Goal: Information Seeking & Learning: Check status

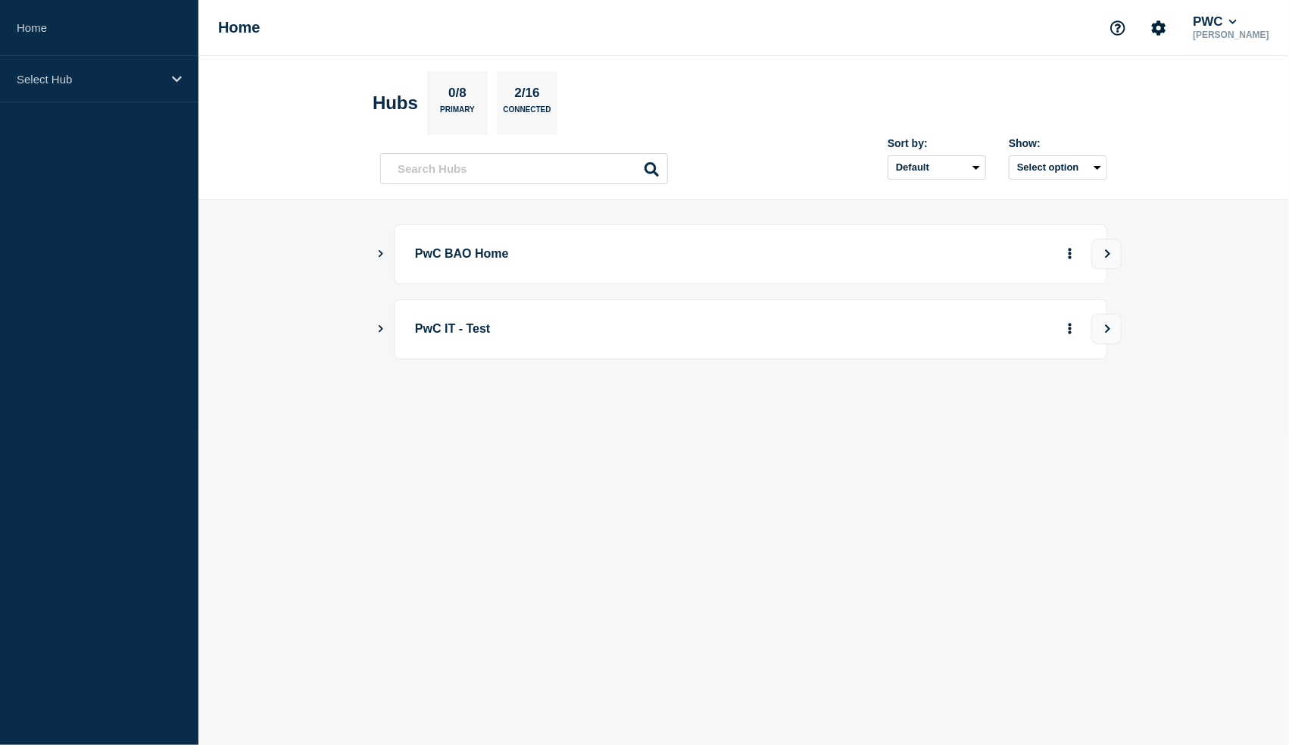
click at [386, 259] on div "PwC BAO Home" at bounding box center [743, 254] width 727 height 60
click at [380, 259] on button "Show Connected Hubs" at bounding box center [381, 254] width 8 height 11
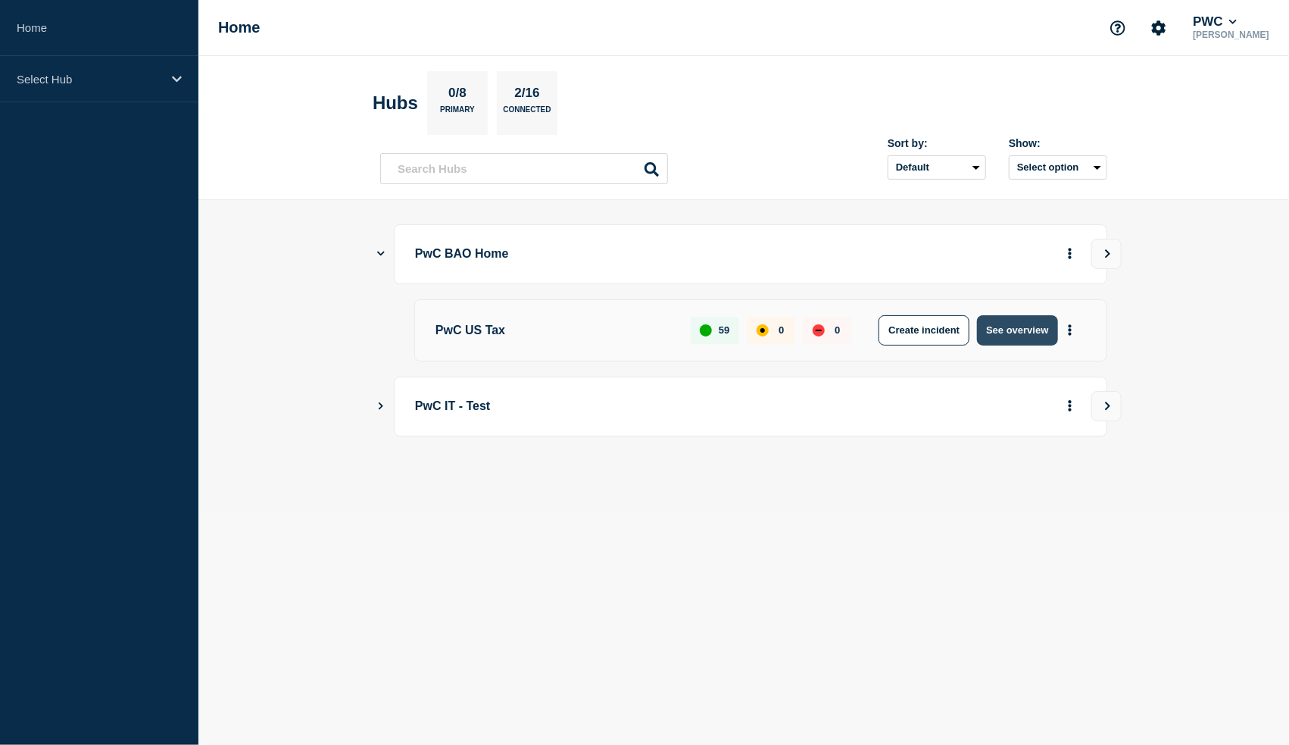
click at [982, 326] on button "See overview" at bounding box center [1017, 330] width 80 height 30
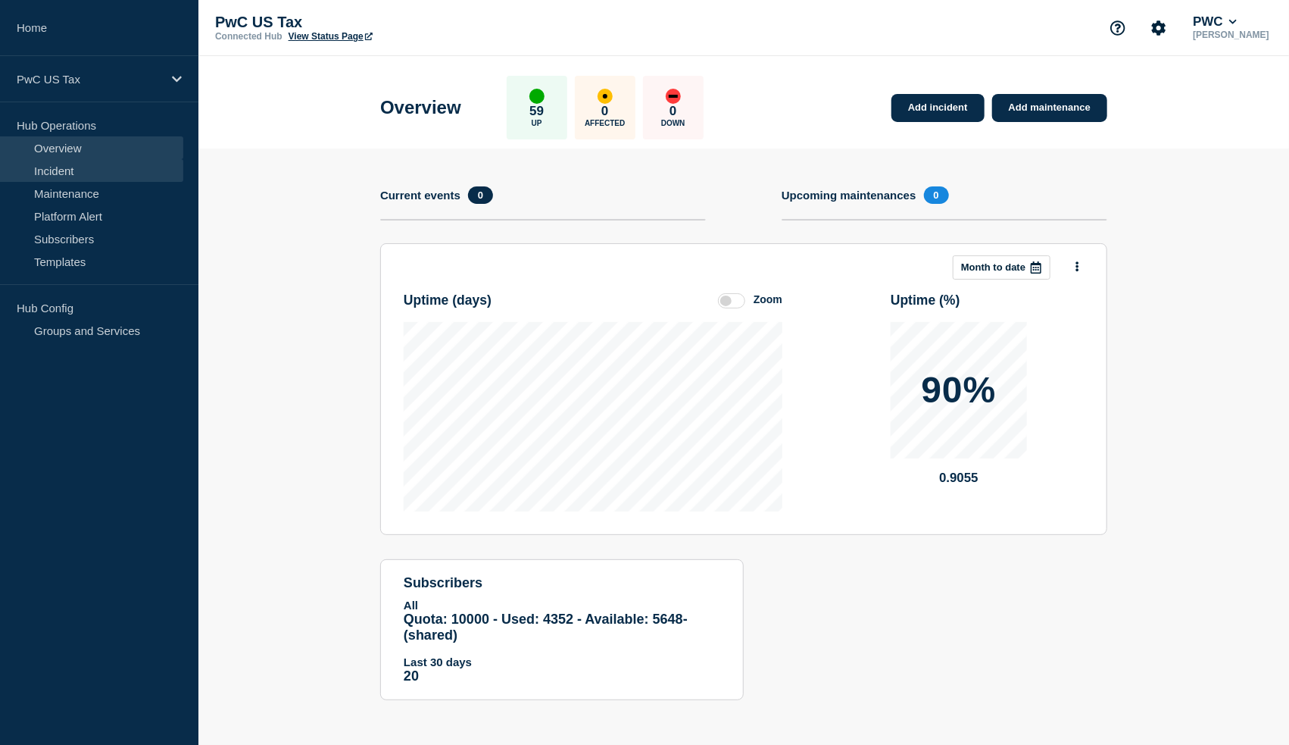
click at [48, 163] on link "Incident" at bounding box center [91, 170] width 183 height 23
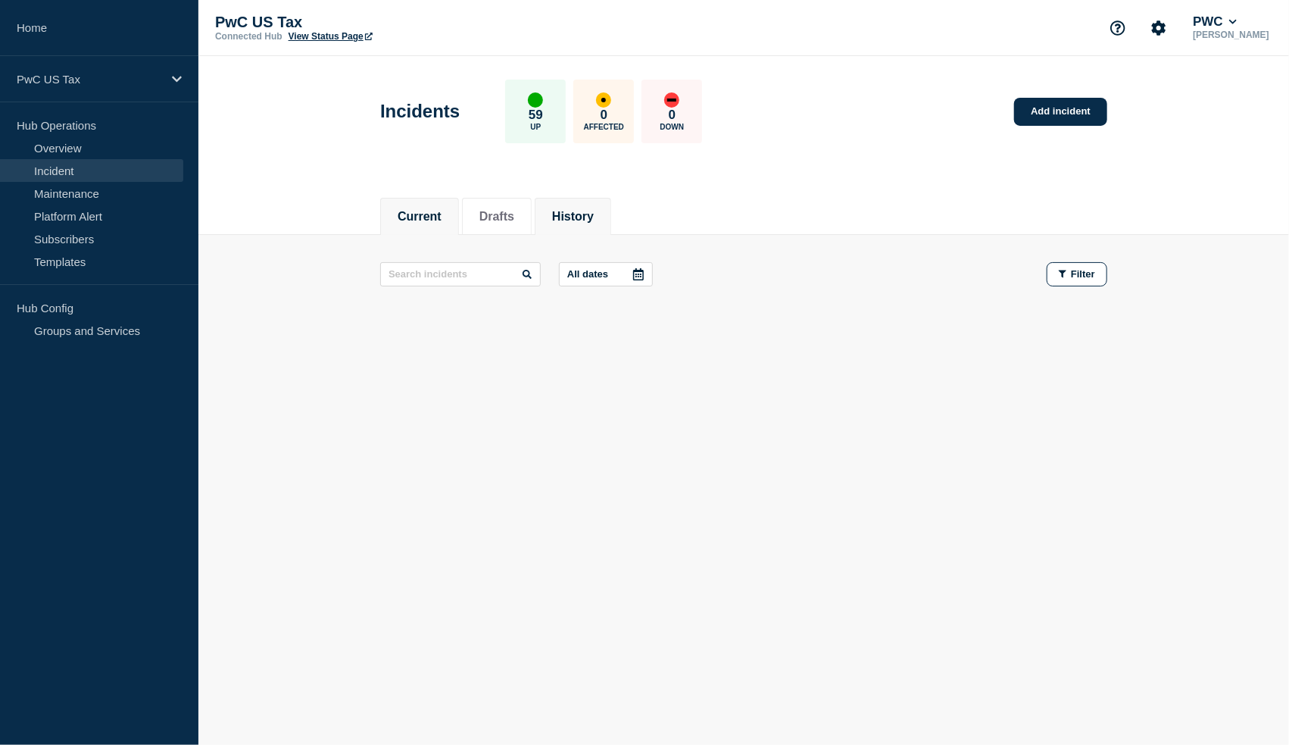
click at [588, 200] on li "History" at bounding box center [573, 216] width 77 height 37
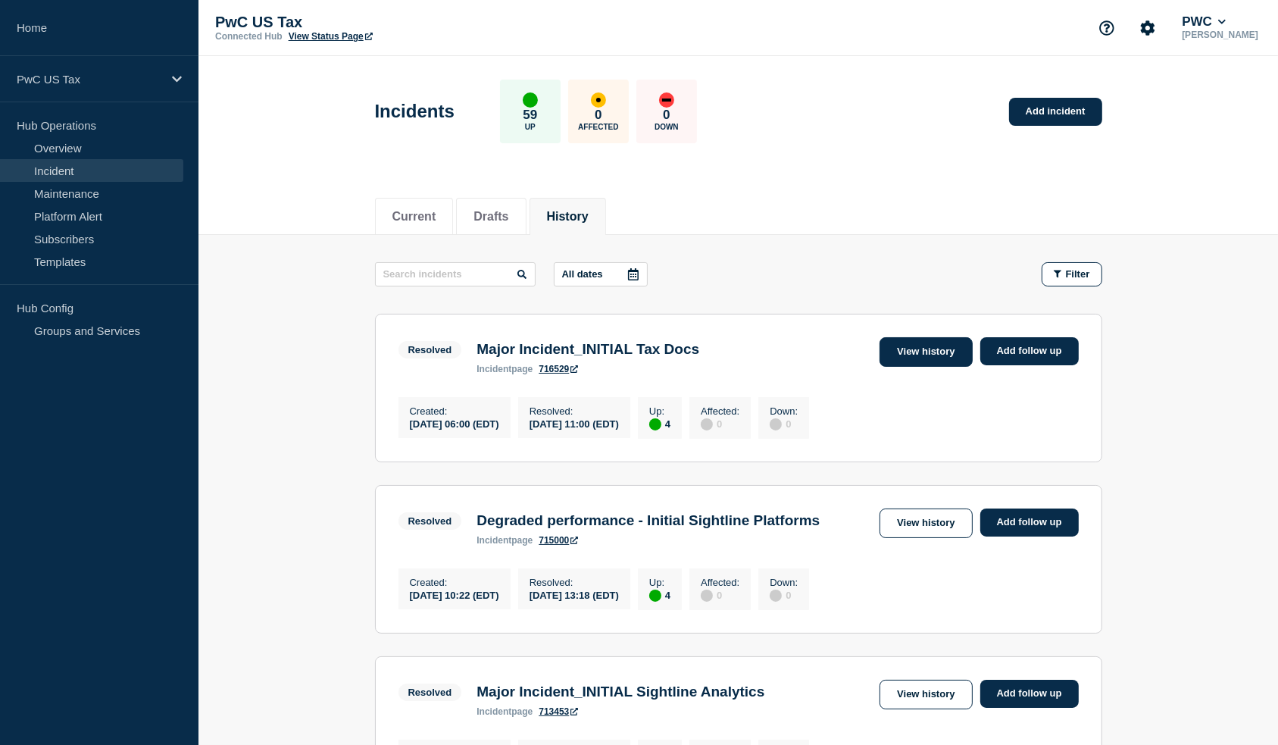
click at [924, 348] on link "View history" at bounding box center [926, 352] width 92 height 30
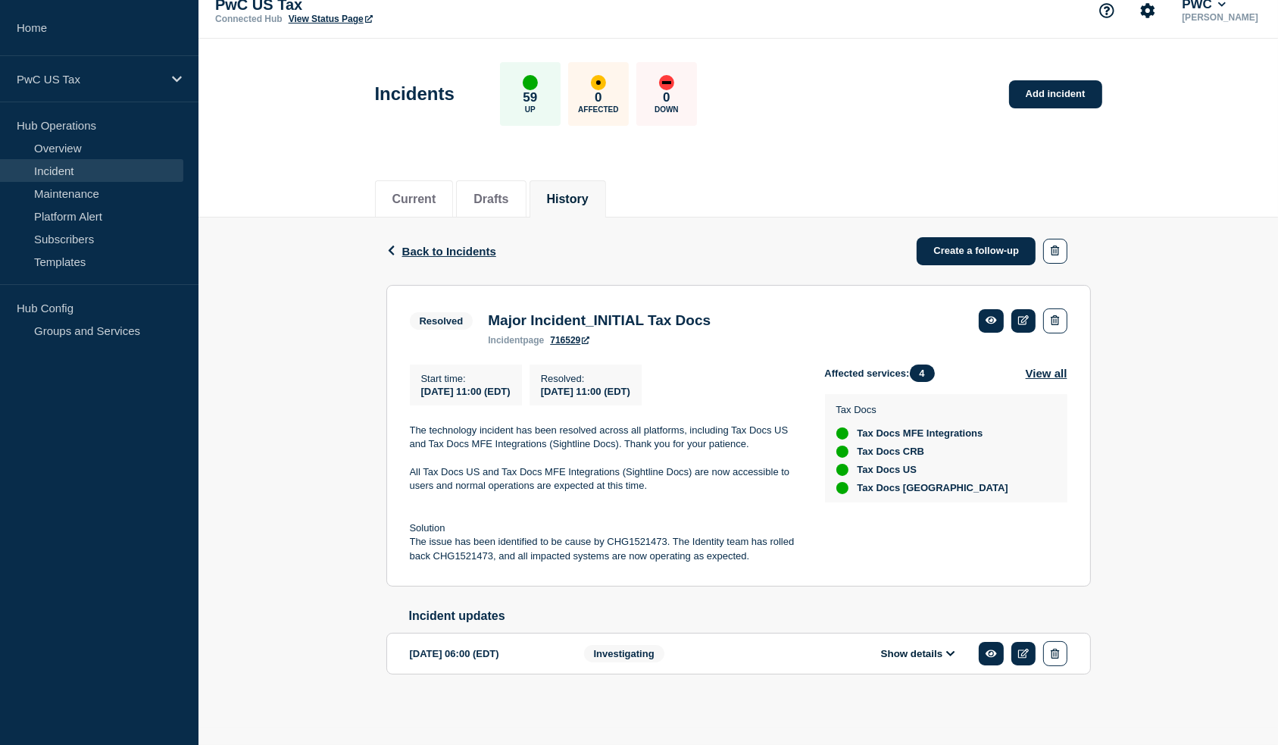
scroll to position [26, 0]
click at [917, 653] on button "Show details" at bounding box center [918, 653] width 83 height 13
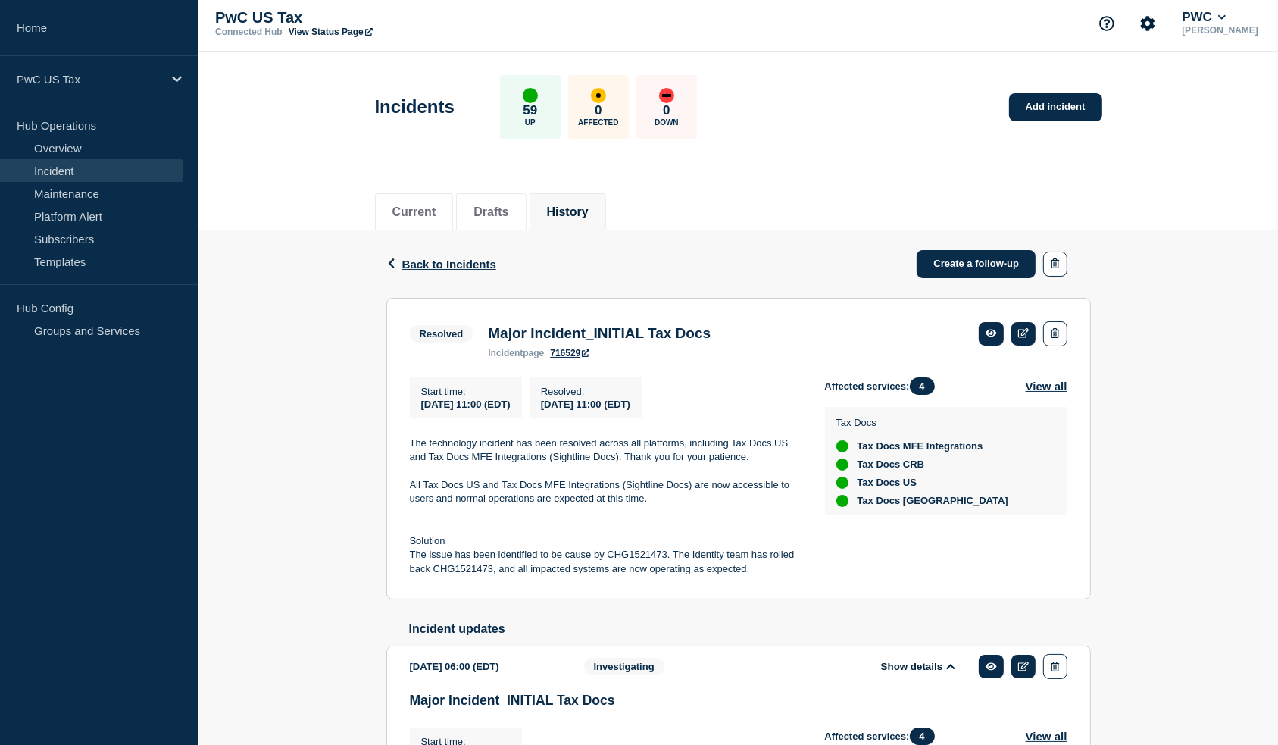
scroll to position [0, 0]
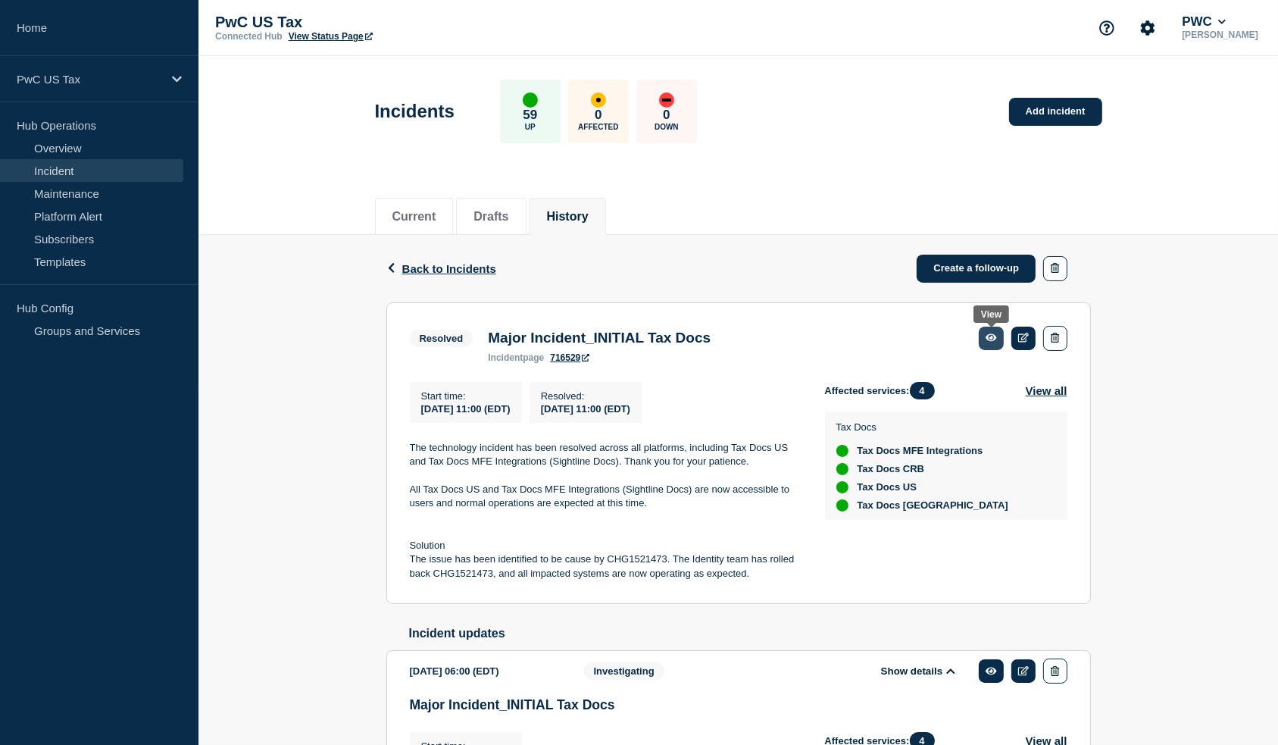
click at [986, 336] on icon at bounding box center [991, 338] width 11 height 10
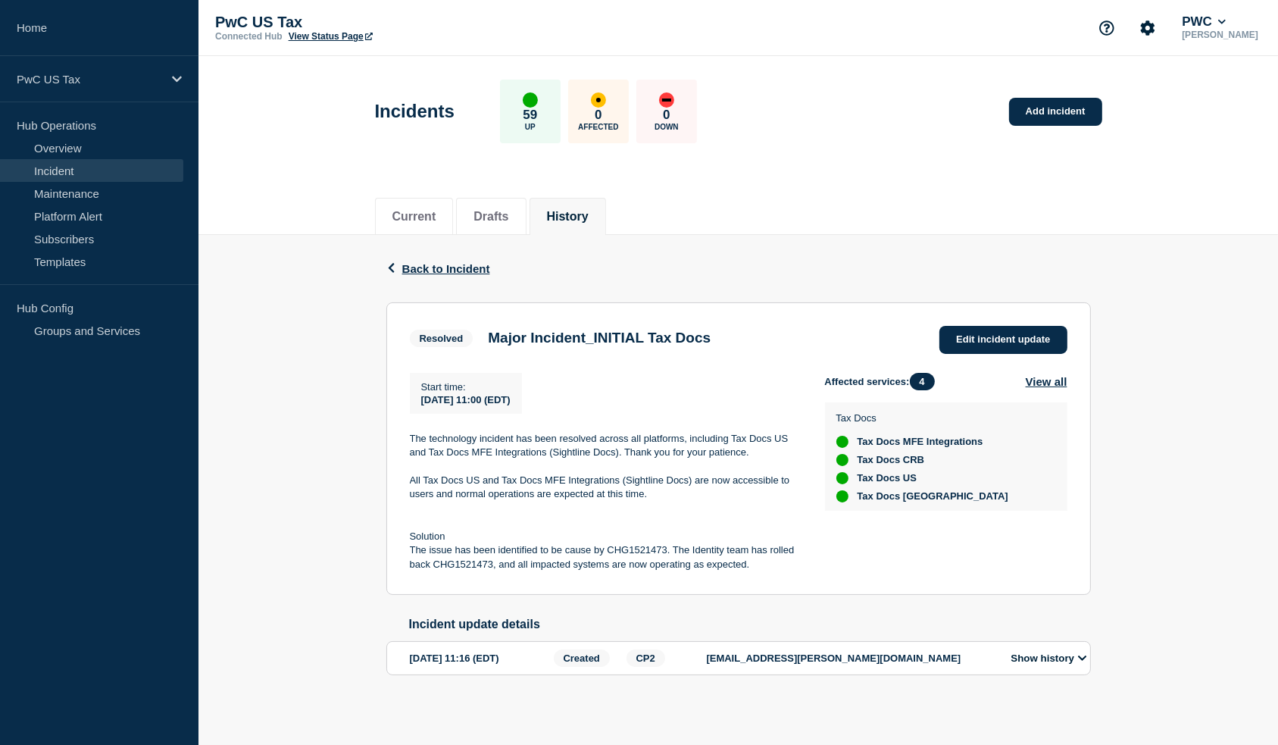
scroll to position [6, 0]
click at [949, 649] on div "[EMAIL_ADDRESS][PERSON_NAME][DOMAIN_NAME]" at bounding box center [851, 657] width 288 height 17
click at [952, 660] on p "[EMAIL_ADDRESS][PERSON_NAME][DOMAIN_NAME]" at bounding box center [851, 657] width 288 height 11
click at [71, 152] on link "Overview" at bounding box center [91, 147] width 183 height 23
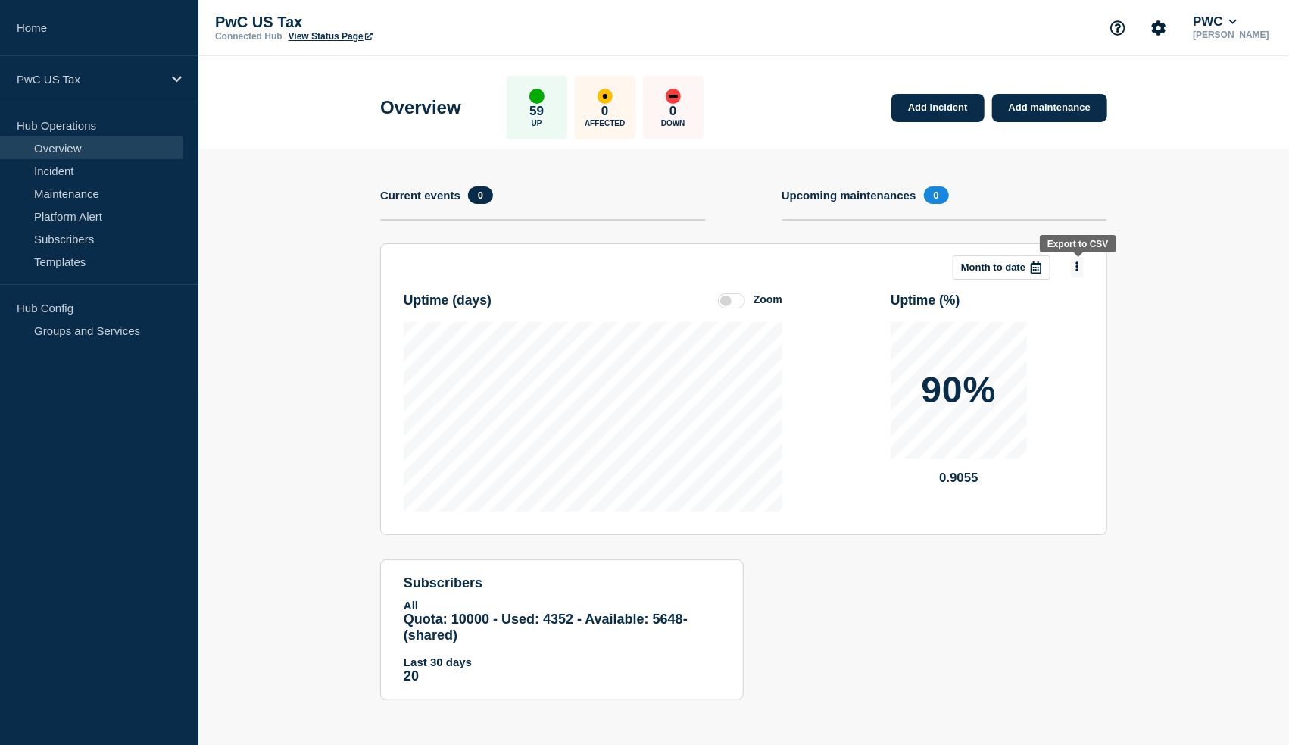
click at [1080, 266] on button at bounding box center [1077, 267] width 13 height 20
click at [1163, 514] on section "Add incident Add maintenance Current events 0 Upcoming maintenances 0 This mont…" at bounding box center [744, 435] width 1091 height 574
click at [730, 290] on header "Uptime ( days ) Zoom" at bounding box center [593, 301] width 379 height 42
click at [733, 296] on label at bounding box center [731, 300] width 27 height 15
click at [0, 0] on input "Zoom" at bounding box center [0, 0] width 0 height 0
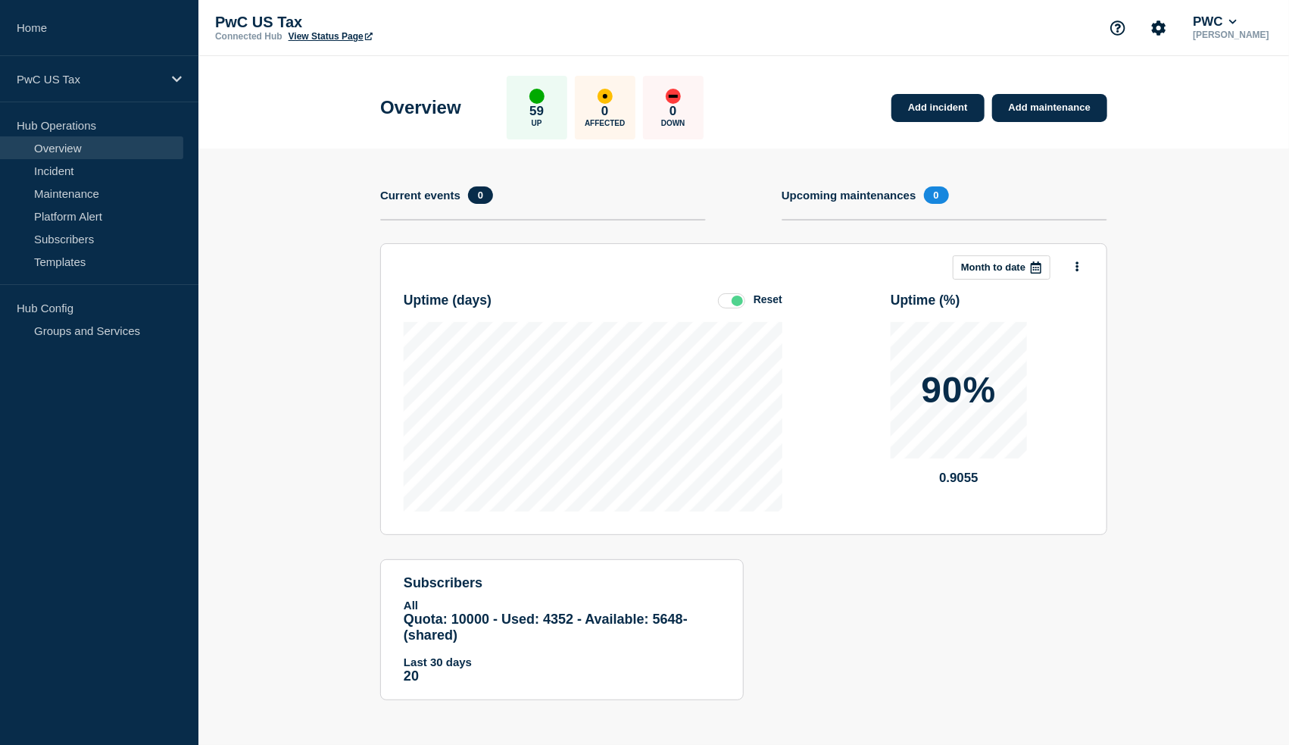
click at [729, 296] on label at bounding box center [731, 300] width 27 height 15
click at [0, 0] on input "Reset" at bounding box center [0, 0] width 0 height 0
click at [98, 165] on link "Incident" at bounding box center [91, 170] width 183 height 23
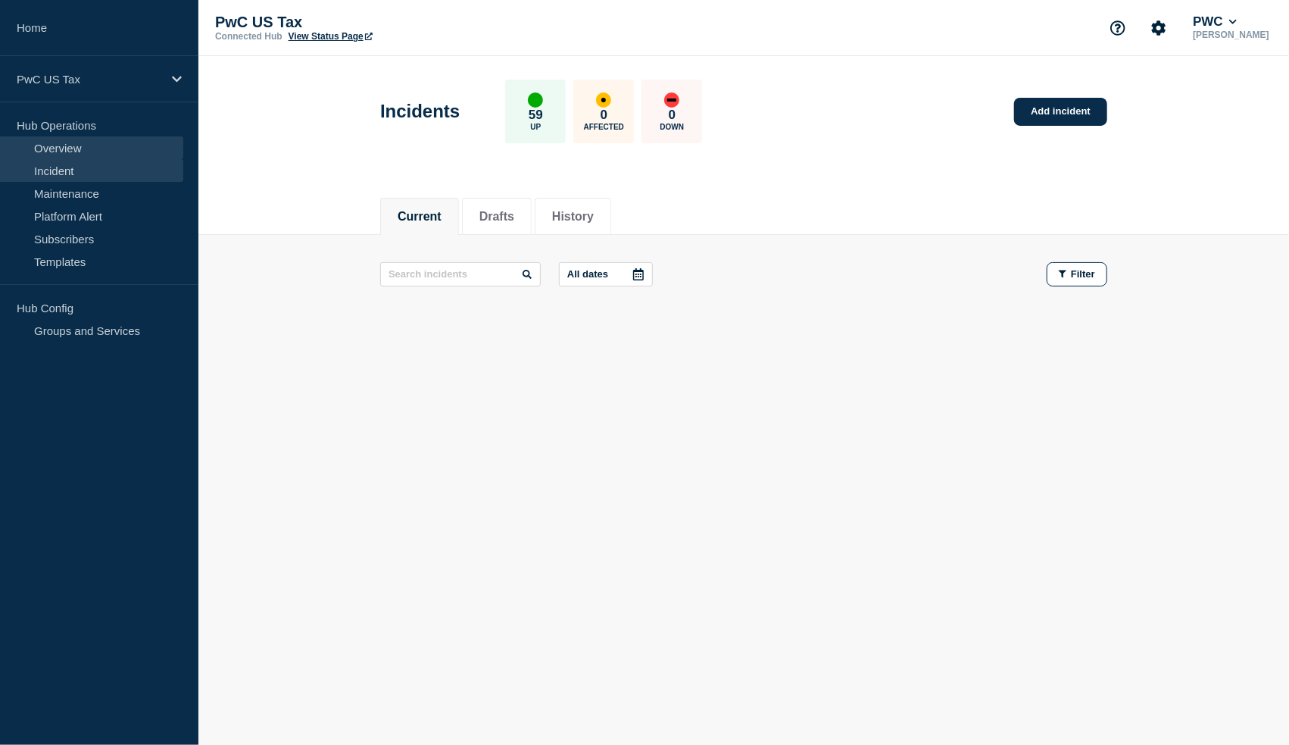
click at [68, 152] on link "Overview" at bounding box center [91, 147] width 183 height 23
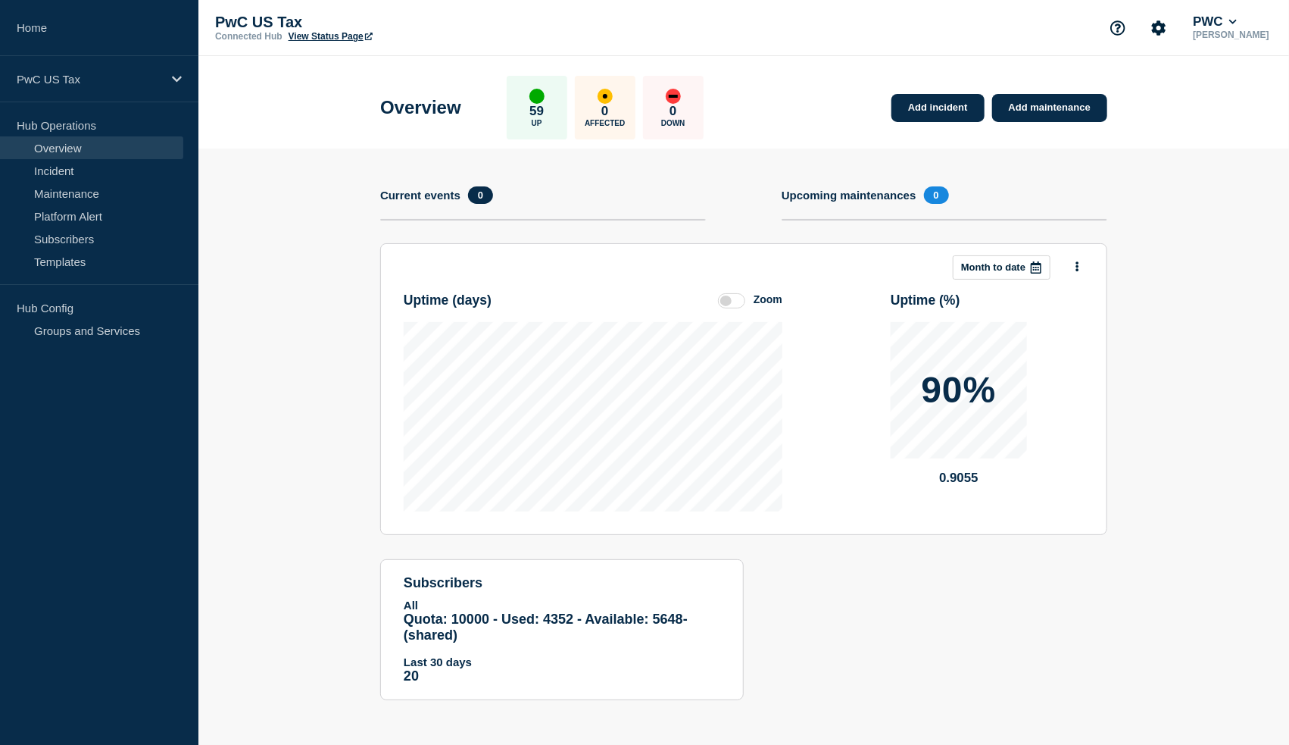
click at [943, 328] on div "90%" at bounding box center [959, 390] width 136 height 136
click at [927, 387] on p "90%" at bounding box center [958, 390] width 75 height 36
click at [1018, 269] on p "Month to date" at bounding box center [993, 266] width 64 height 11
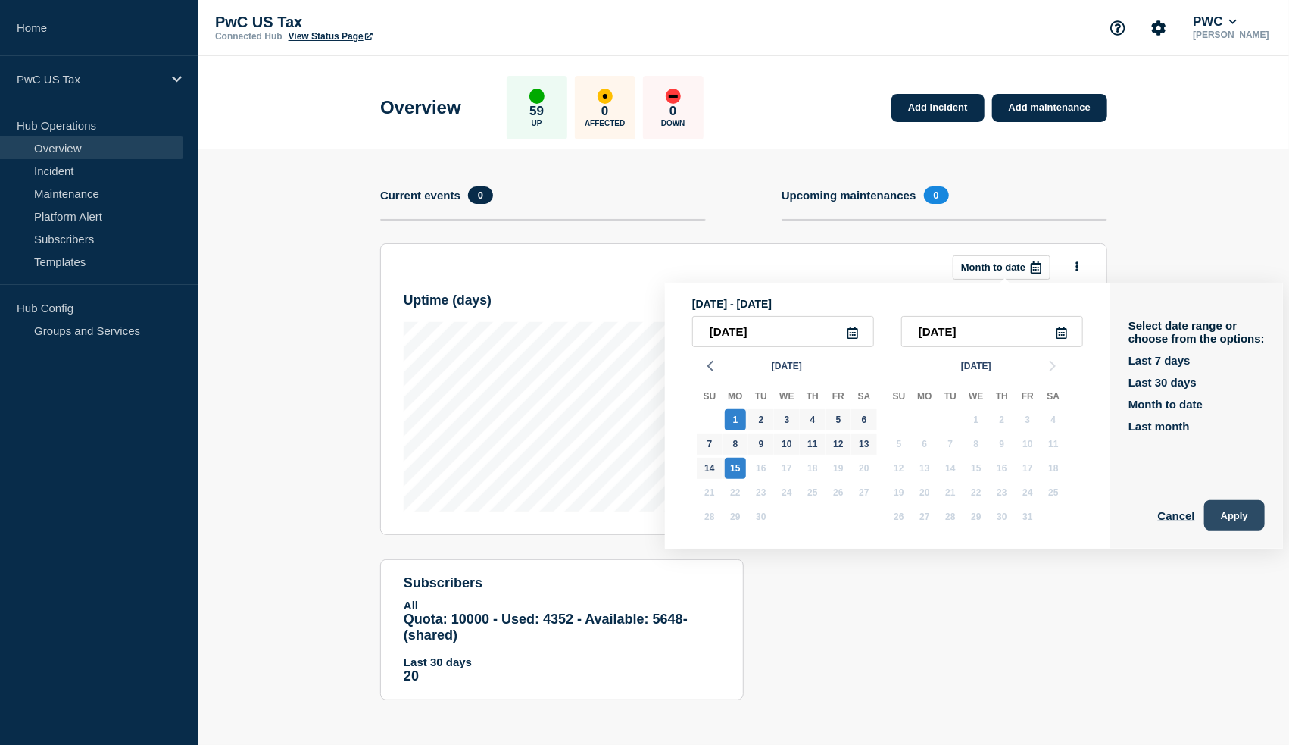
click at [1235, 516] on button "Apply" at bounding box center [1235, 515] width 61 height 30
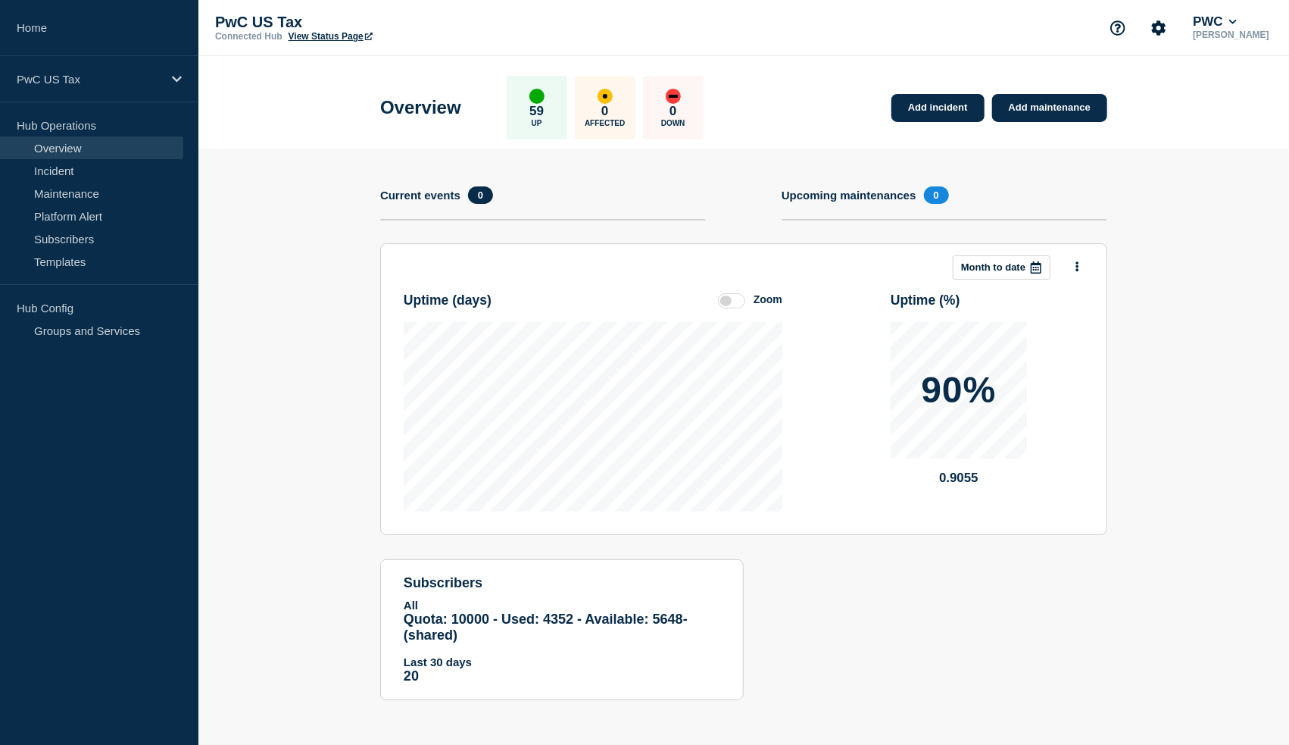
click at [1033, 274] on div at bounding box center [1036, 267] width 27 height 23
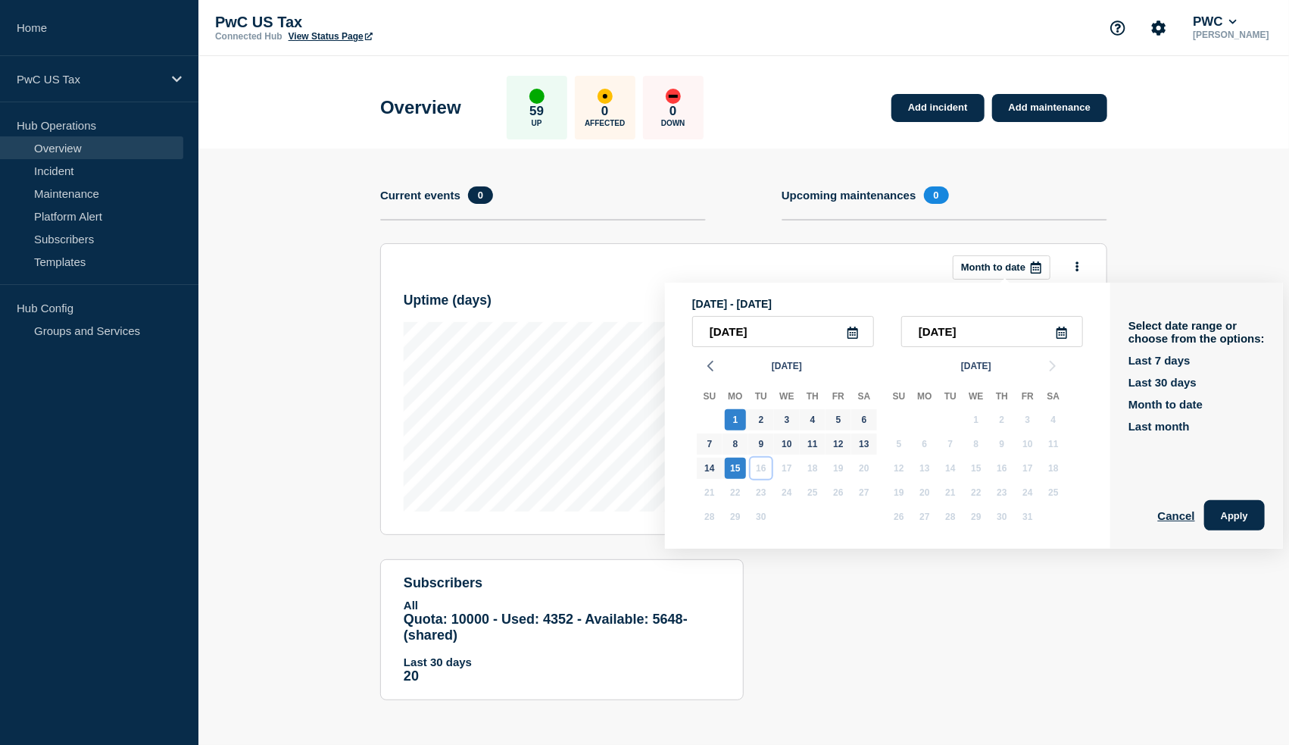
click at [758, 464] on div "16" at bounding box center [761, 468] width 21 height 21
click at [758, 466] on div "16" at bounding box center [761, 468] width 21 height 21
click at [1162, 203] on section "Add incident Add maintenance Current events 0 Upcoming maintenances 0 This mont…" at bounding box center [744, 435] width 1091 height 574
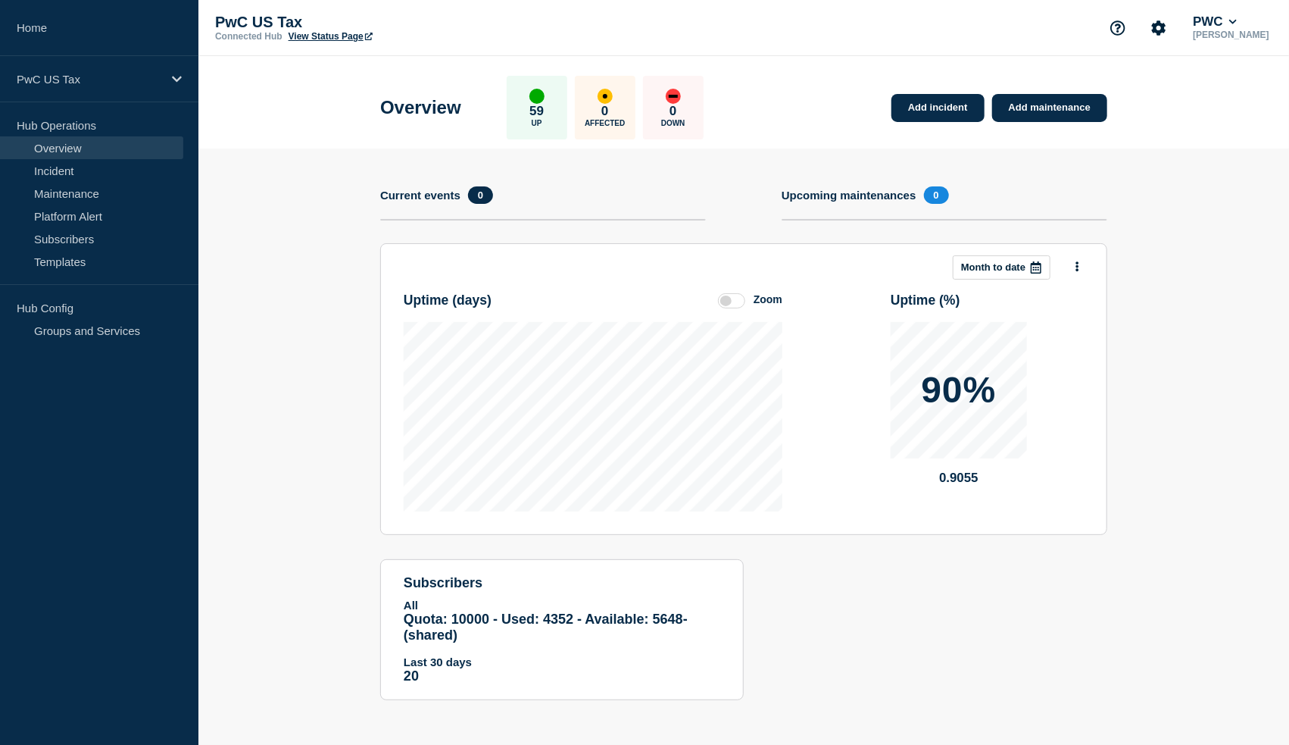
click at [336, 39] on link "View Status Page" at bounding box center [331, 36] width 84 height 11
click at [1142, 327] on section "Add incident Add maintenance Current events 0 Upcoming maintenances 0 This mont…" at bounding box center [744, 435] width 1091 height 574
click at [70, 220] on link "Platform Alert" at bounding box center [91, 216] width 183 height 23
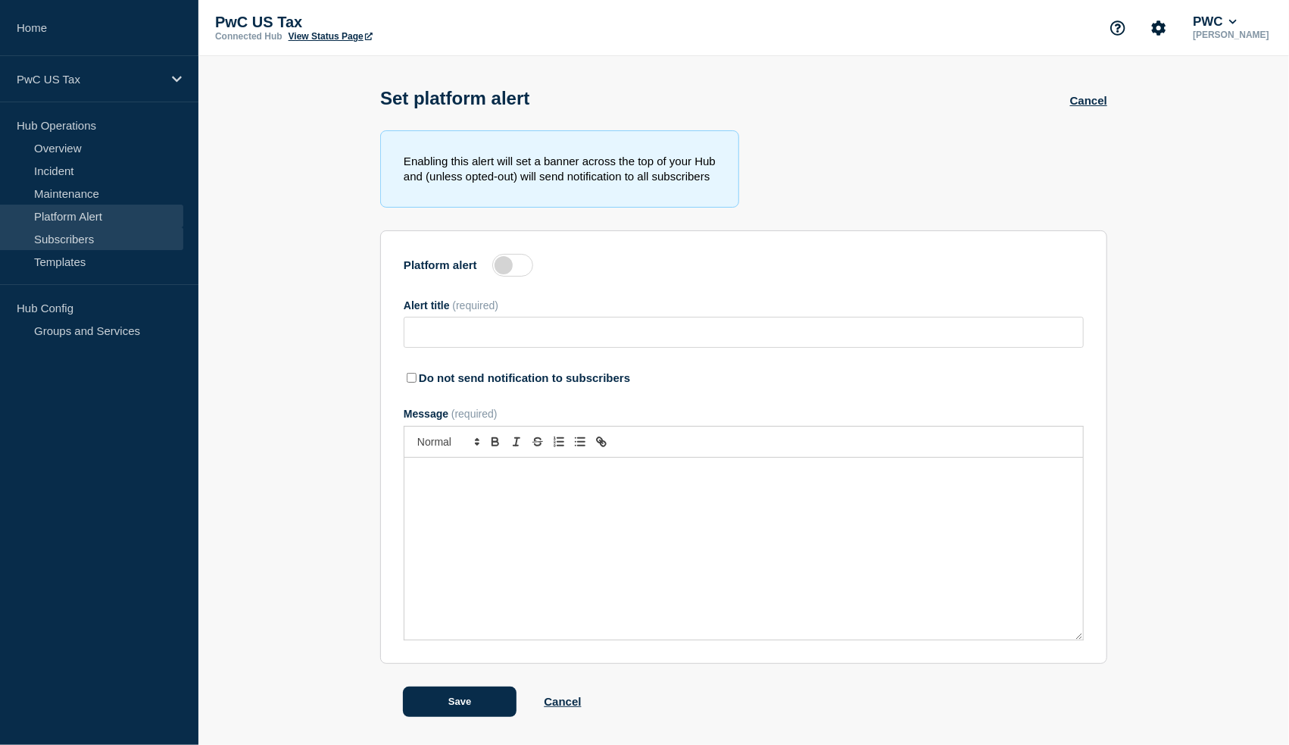
click at [55, 238] on link "Subscribers" at bounding box center [91, 238] width 183 height 23
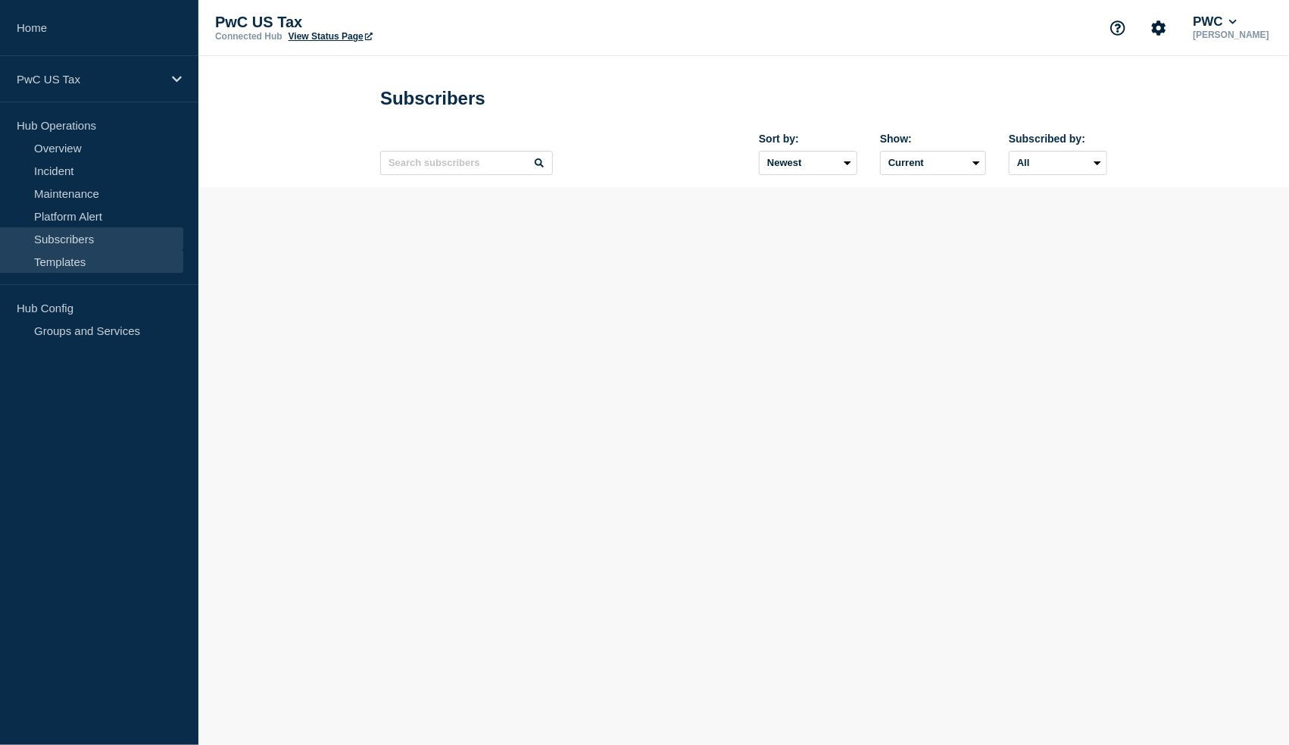
click at [87, 265] on link "Templates" at bounding box center [91, 261] width 183 height 23
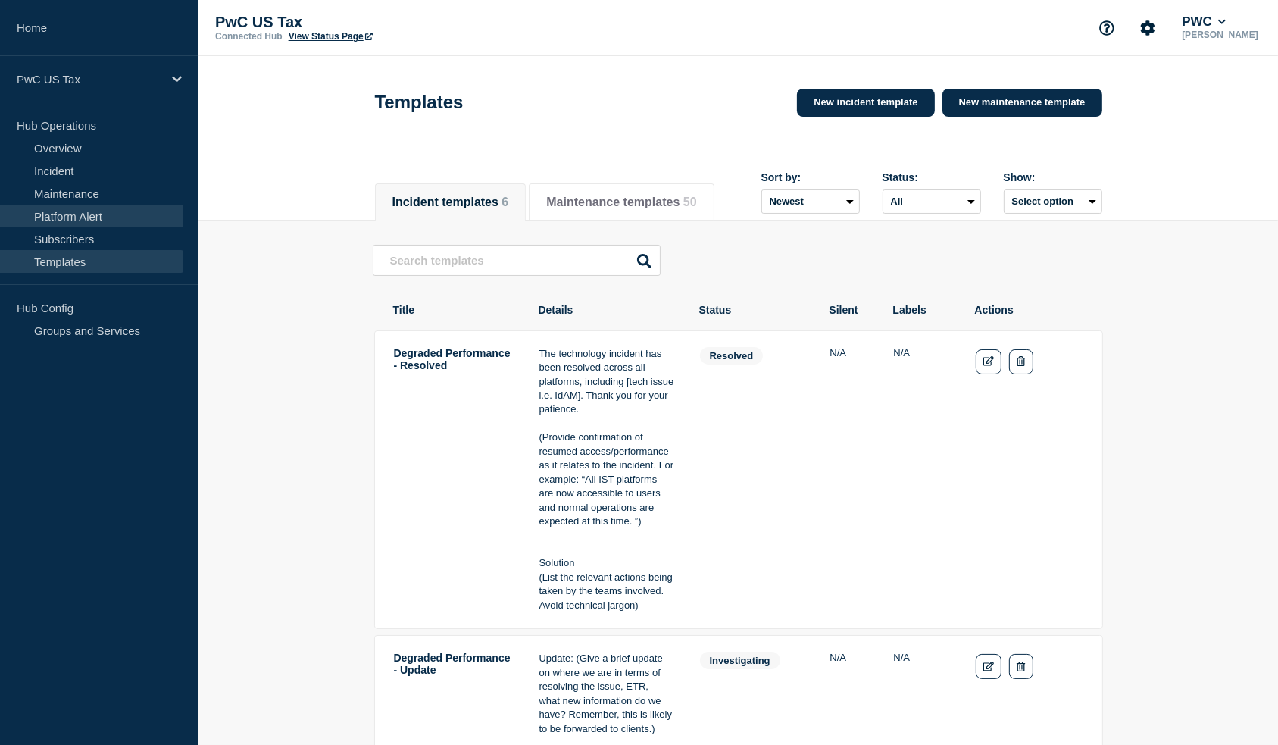
click at [67, 218] on link "Platform Alert" at bounding box center [91, 216] width 183 height 23
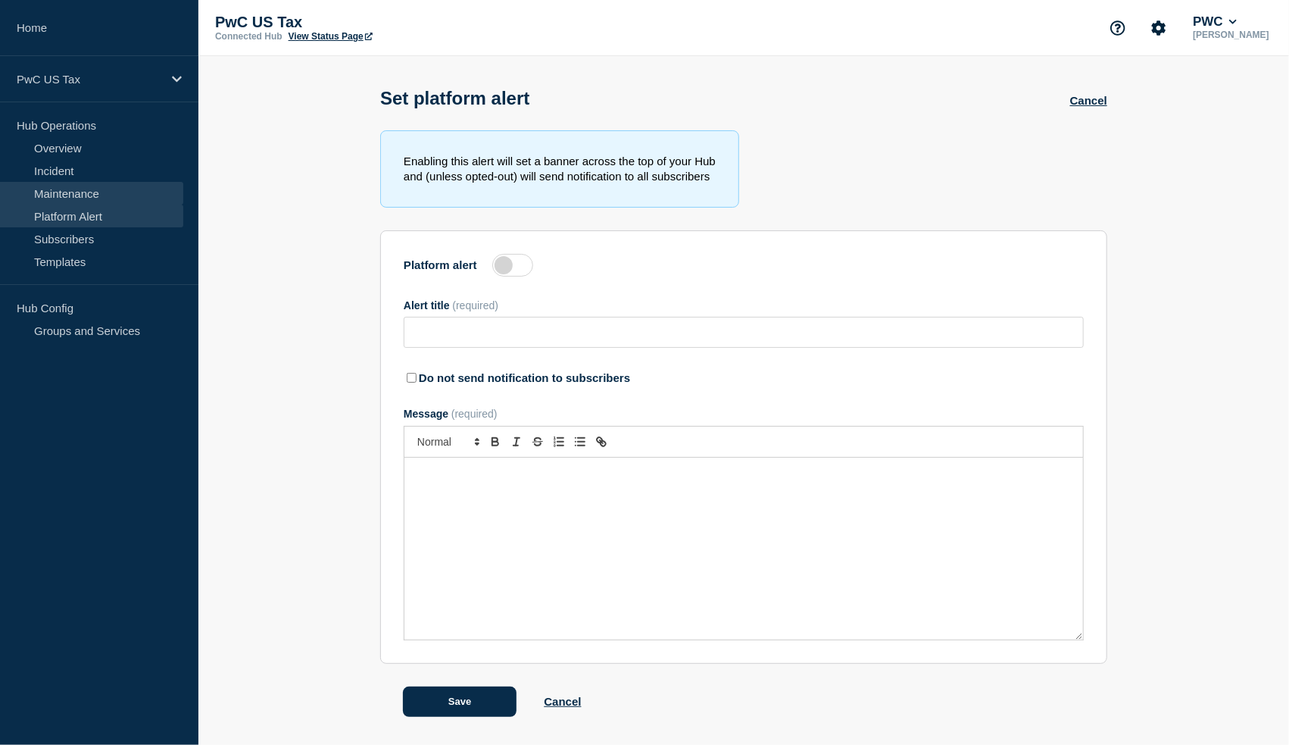
click at [70, 192] on link "Maintenance" at bounding box center [91, 193] width 183 height 23
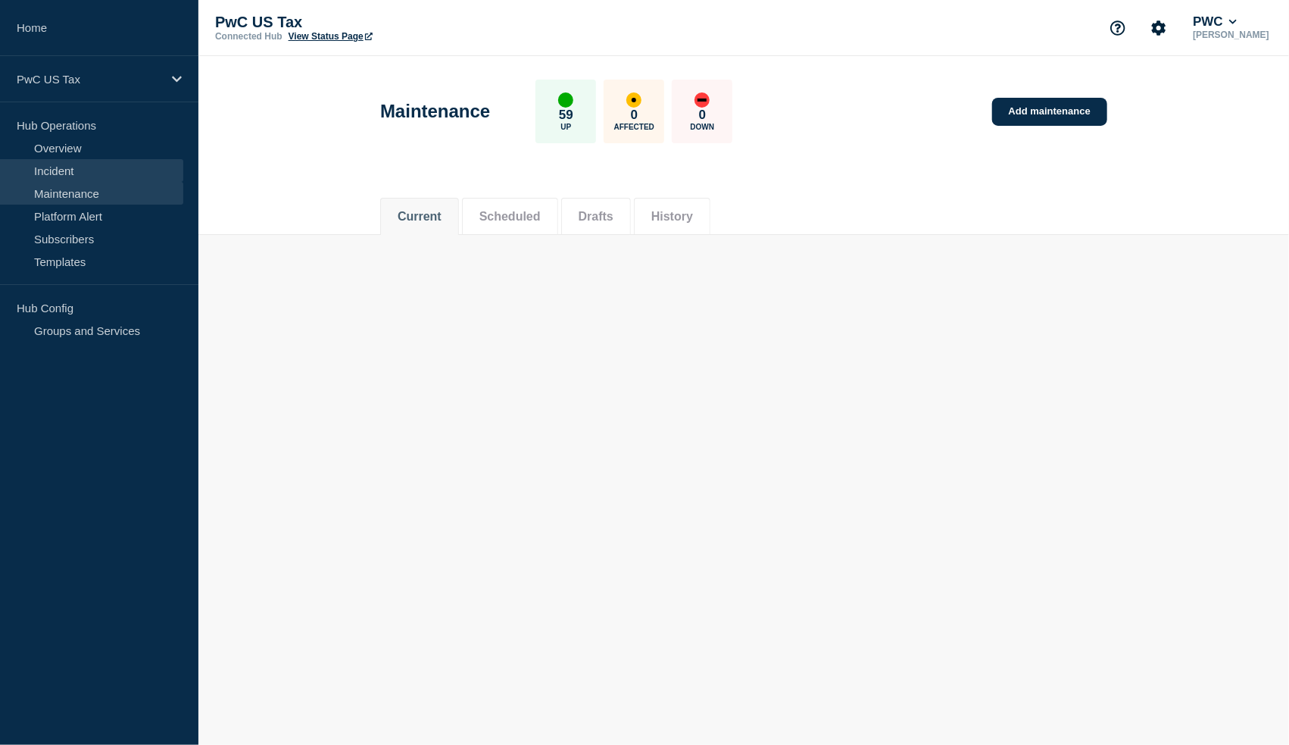
click at [48, 164] on link "Incident" at bounding box center [91, 170] width 183 height 23
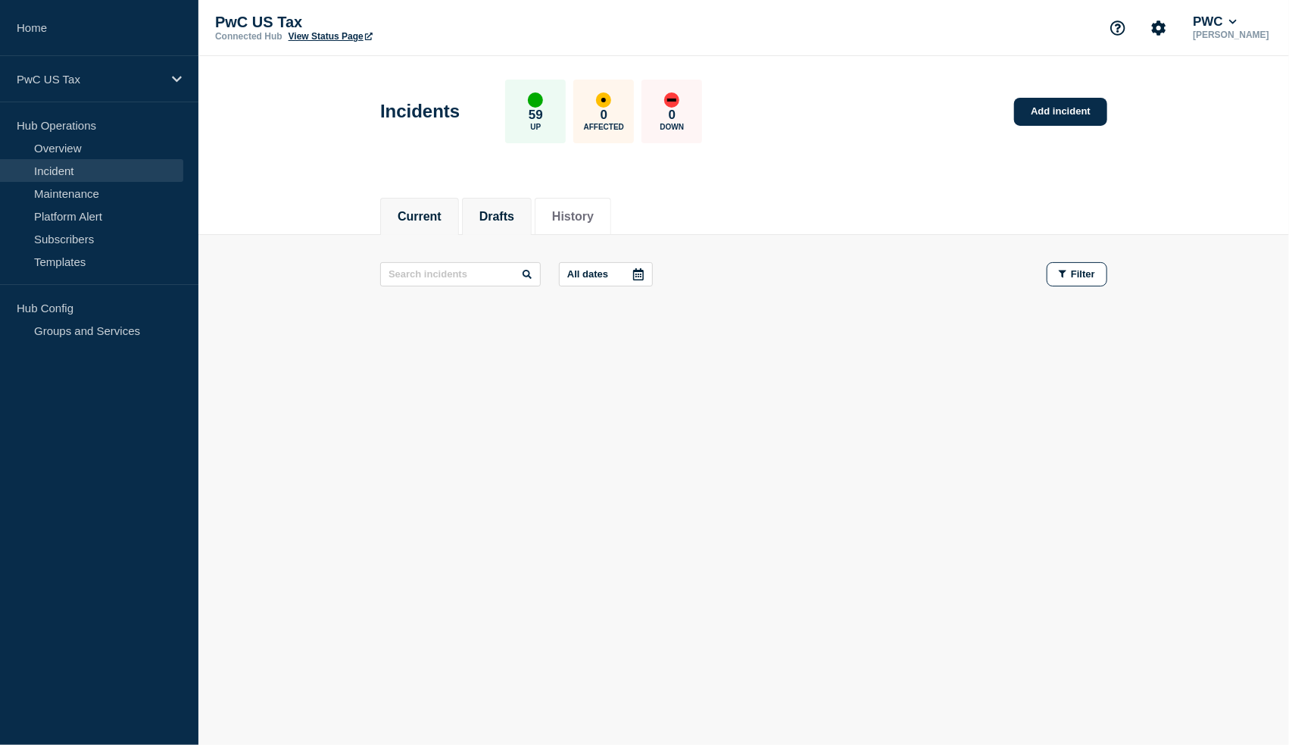
click at [513, 217] on button "Drafts" at bounding box center [497, 217] width 35 height 14
click at [594, 218] on button "History" at bounding box center [573, 217] width 42 height 14
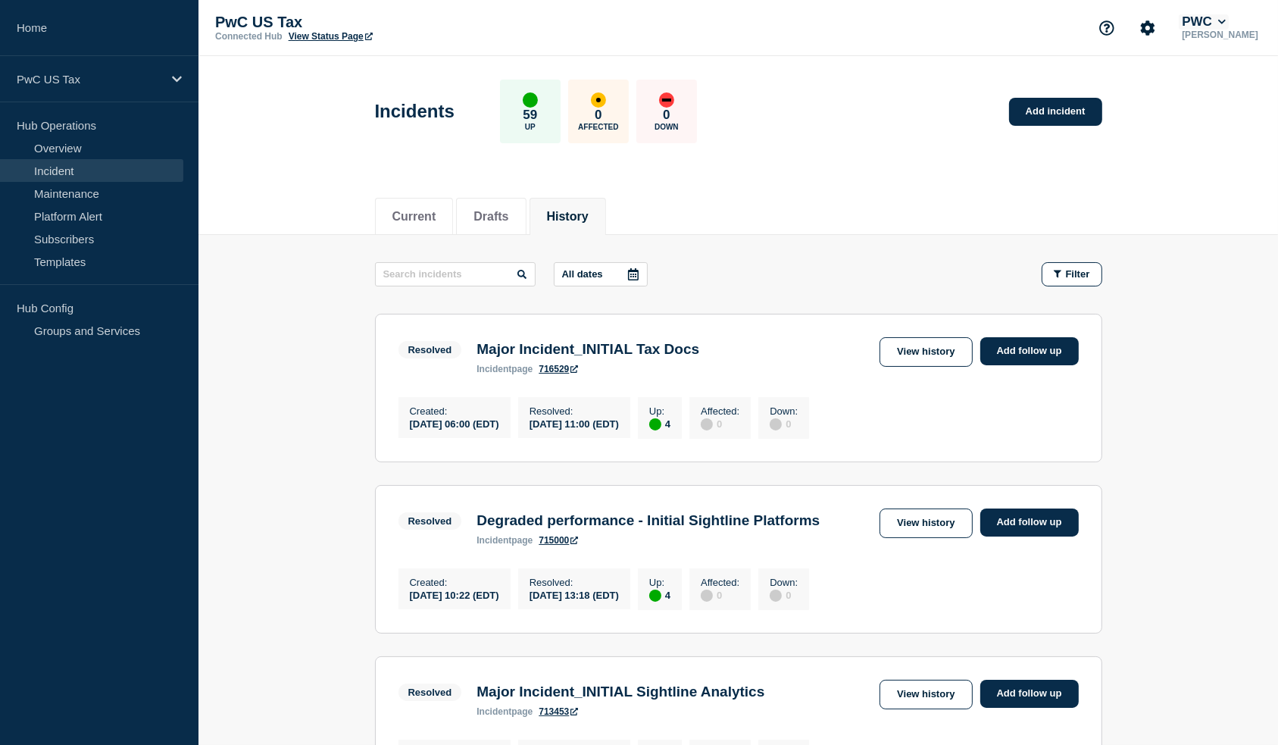
click at [1201, 23] on button "PWC" at bounding box center [1204, 21] width 50 height 15
click at [1155, 27] on icon "Account settings" at bounding box center [1147, 27] width 15 height 15
click at [1134, 111] on link "Analytics" at bounding box center [1145, 108] width 45 height 13
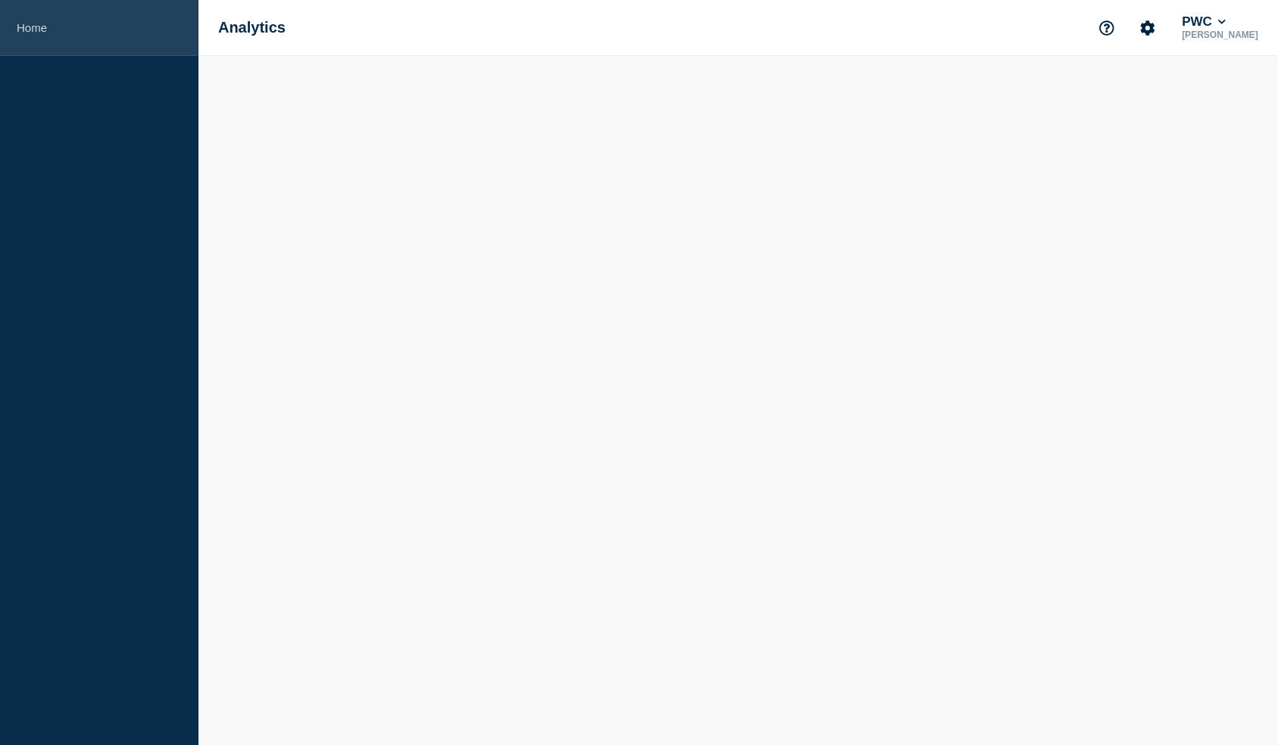
click at [42, 25] on link "Home" at bounding box center [99, 28] width 199 height 56
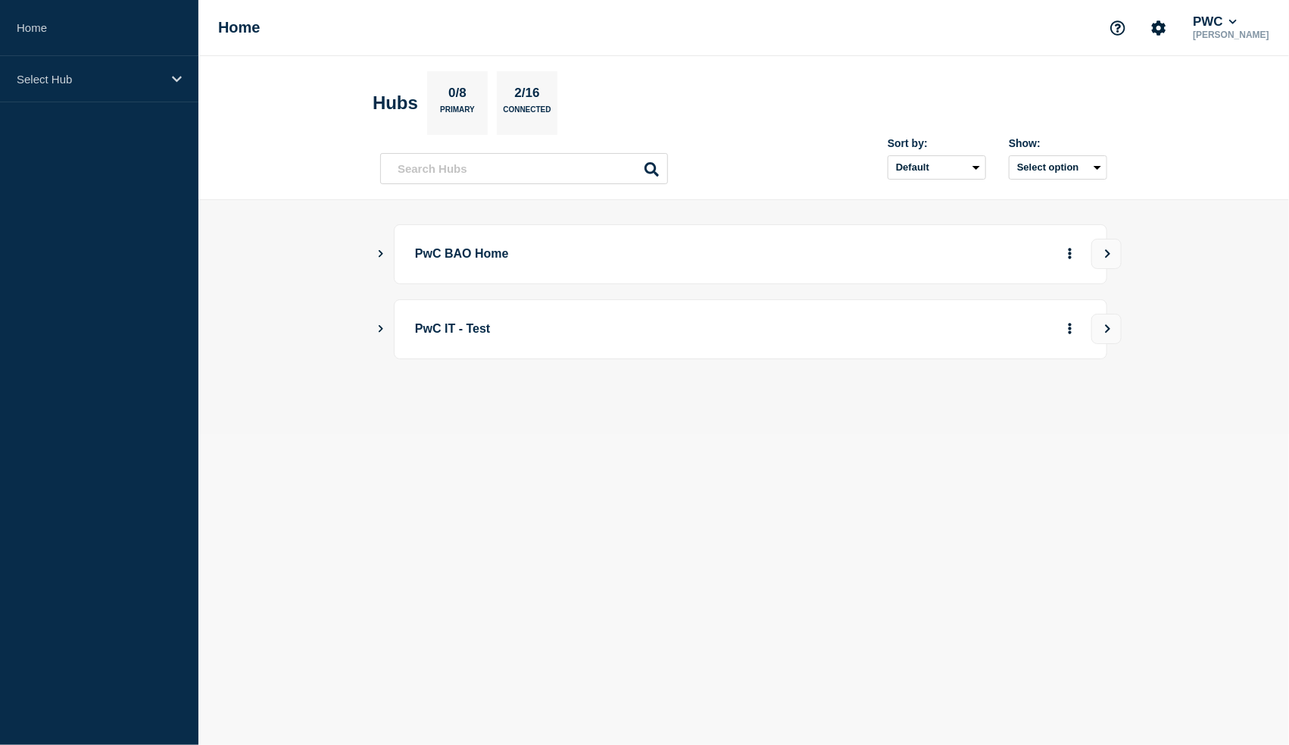
click at [375, 253] on main "PwC BAO Home PwC IT - Test" at bounding box center [744, 317] width 1091 height 234
click at [383, 252] on icon "Show Connected Hubs" at bounding box center [381, 253] width 10 height 8
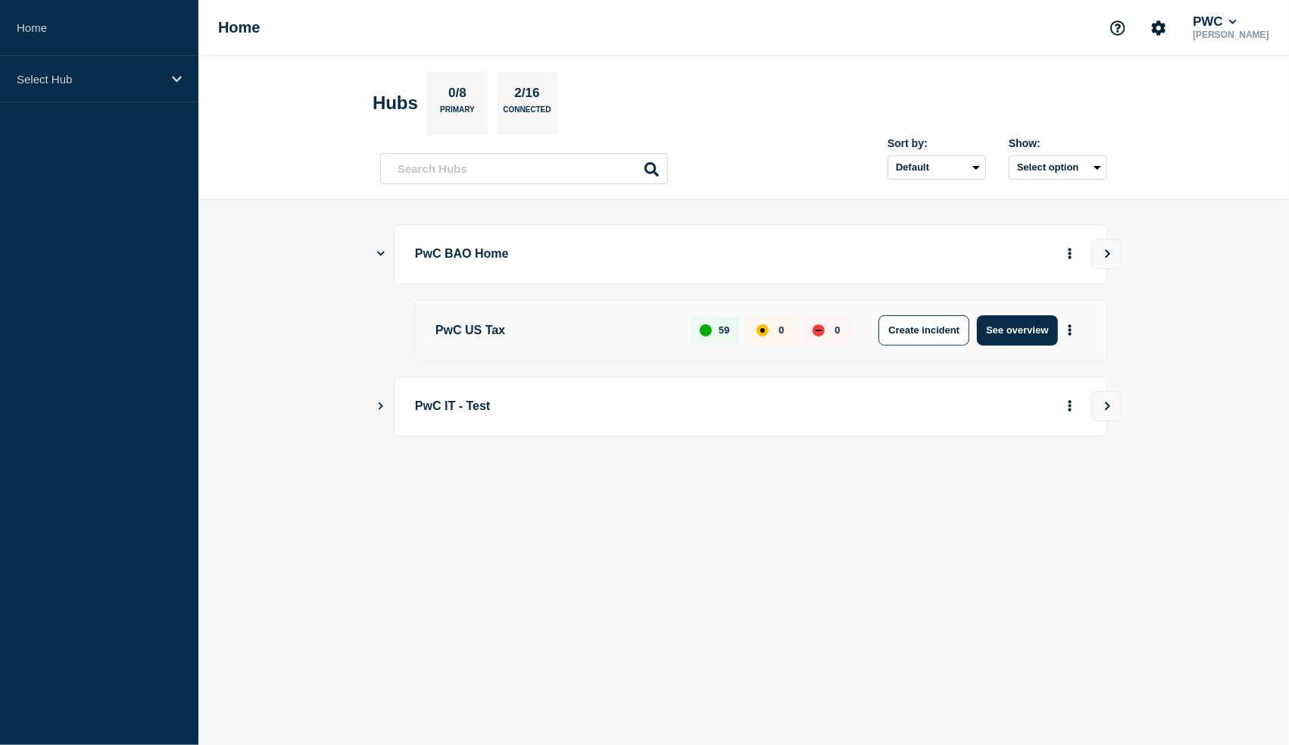
click at [611, 330] on p "PwC US Tax" at bounding box center [555, 330] width 238 height 30
click at [1072, 324] on icon "More actions" at bounding box center [1070, 329] width 5 height 11
click at [1212, 307] on main "PwC BAO Home PwC US Tax 59 0 0 Create incident See overview PwC IT - Test" at bounding box center [744, 355] width 1091 height 311
click at [1106, 255] on icon "View" at bounding box center [1108, 253] width 10 height 9
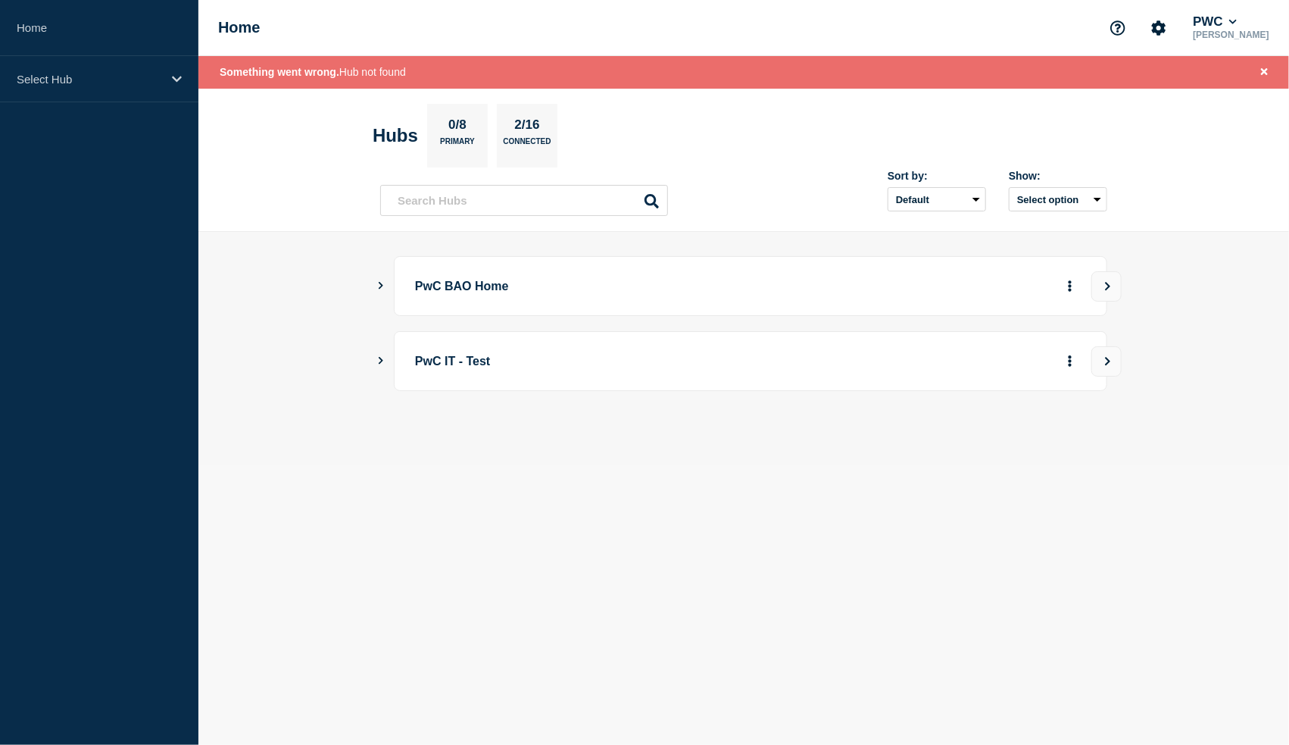
click at [515, 282] on p "PwC BAO Home" at bounding box center [624, 286] width 419 height 28
click at [509, 290] on p "PwC BAO Home" at bounding box center [624, 286] width 419 height 28
click at [1112, 282] on button "View" at bounding box center [1107, 286] width 30 height 30
click at [380, 284] on icon "Show Connected Hubs" at bounding box center [381, 286] width 10 height 8
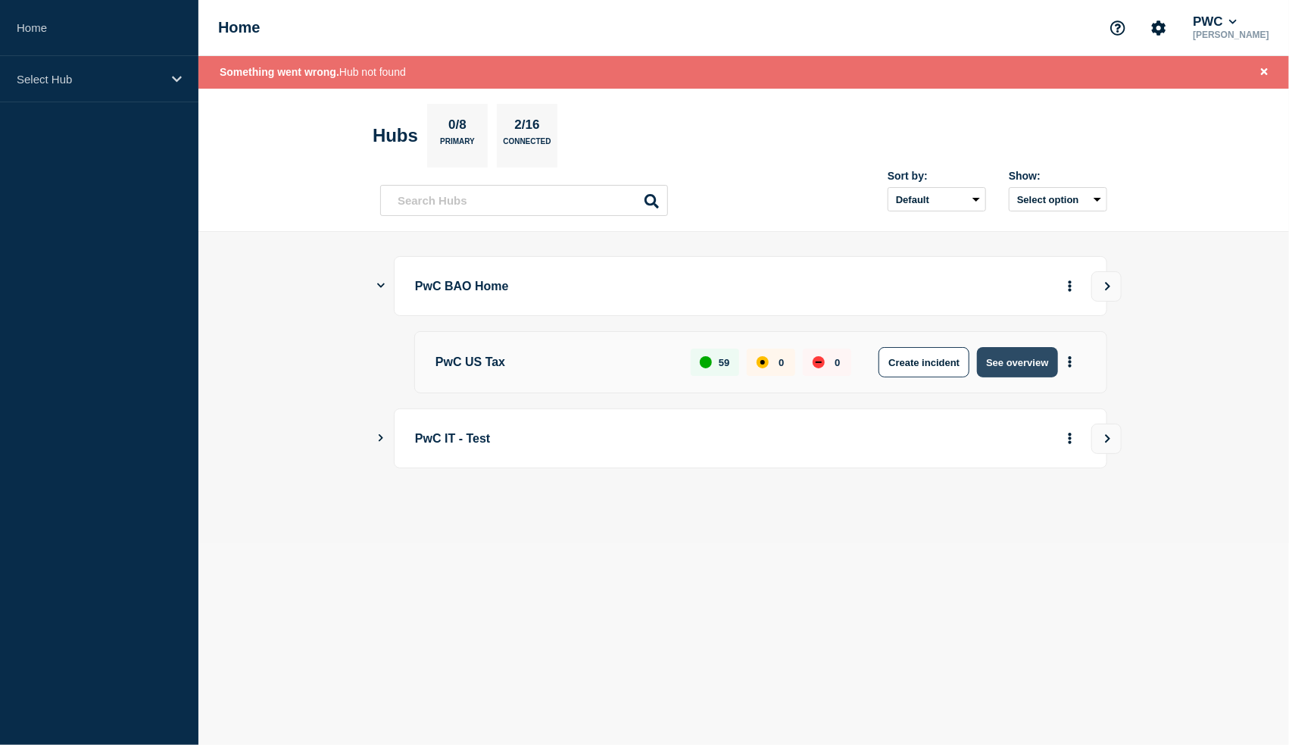
click at [1021, 357] on button "See overview" at bounding box center [1017, 362] width 80 height 30
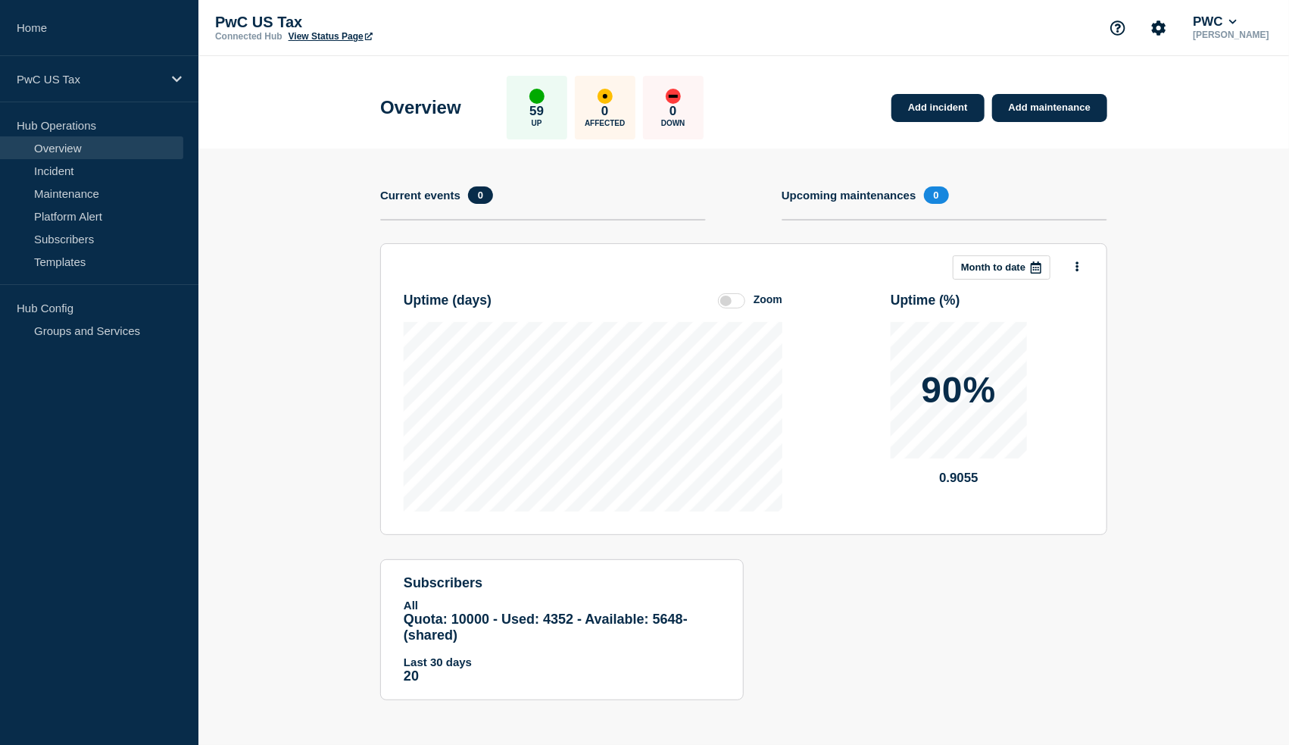
click at [1033, 274] on div at bounding box center [1036, 267] width 27 height 23
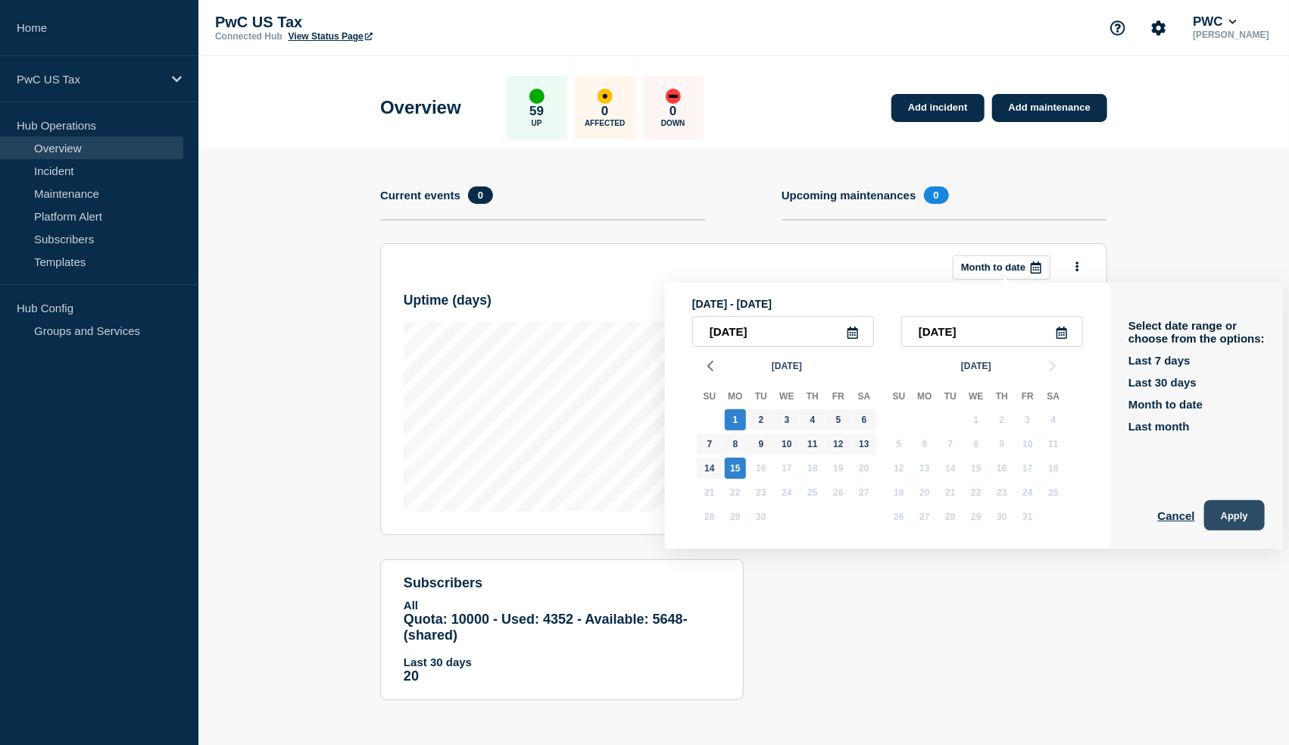
click at [1265, 508] on button "Apply" at bounding box center [1235, 515] width 61 height 30
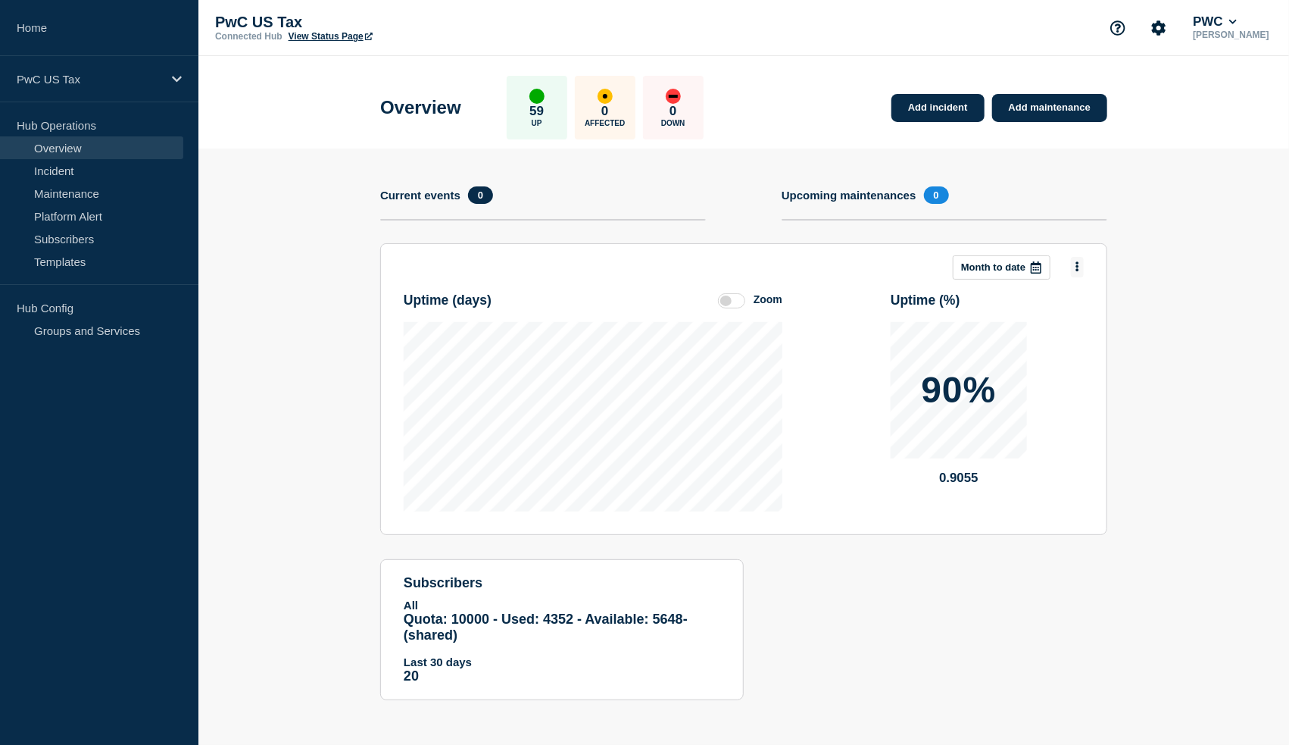
click at [1074, 269] on button at bounding box center [1077, 267] width 13 height 20
click at [1074, 361] on button "Per service" at bounding box center [1065, 365] width 66 height 14
click at [307, 314] on section "Add incident Add maintenance Current events 0 Upcoming maintenances 0 This mont…" at bounding box center [744, 435] width 1091 height 574
click at [1033, 263] on icon at bounding box center [1036, 267] width 11 height 12
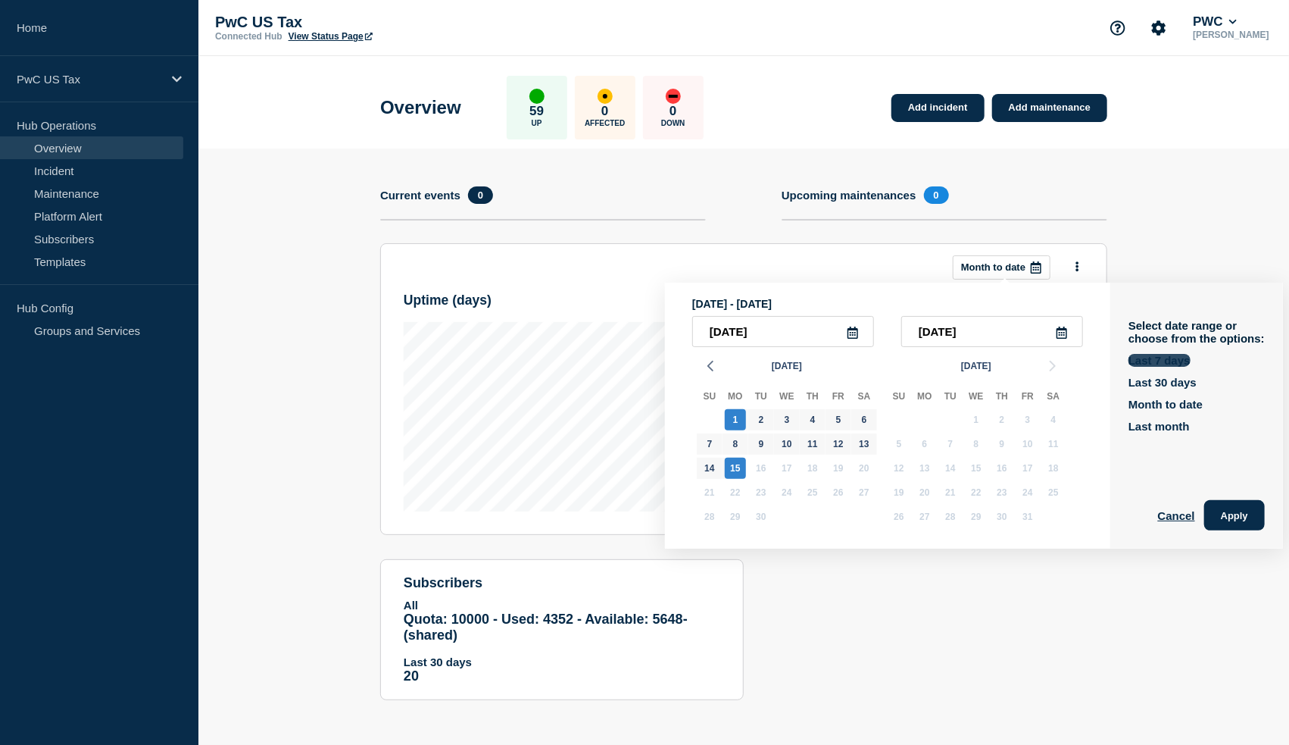
click at [1163, 360] on button "Last 7 days" at bounding box center [1160, 360] width 62 height 13
click at [809, 442] on div "11" at bounding box center [812, 443] width 21 height 21
type input "[DATE]"
click at [839, 449] on div "12" at bounding box center [838, 443] width 21 height 21
type input "[DATE]"
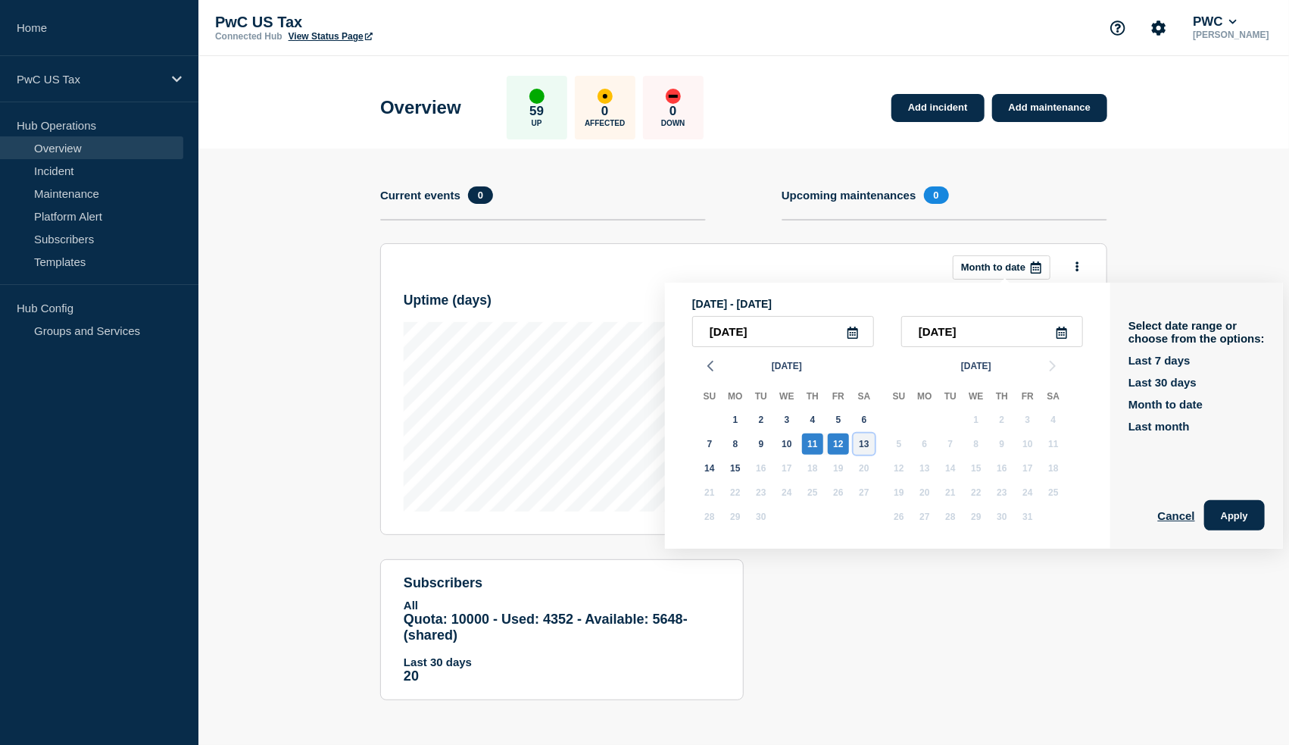
click at [865, 445] on div "13" at bounding box center [864, 443] width 21 height 21
type input "[DATE]"
click at [741, 467] on div "15" at bounding box center [735, 468] width 21 height 21
type input "[DATE]"
click at [1236, 514] on button "Apply" at bounding box center [1235, 515] width 61 height 30
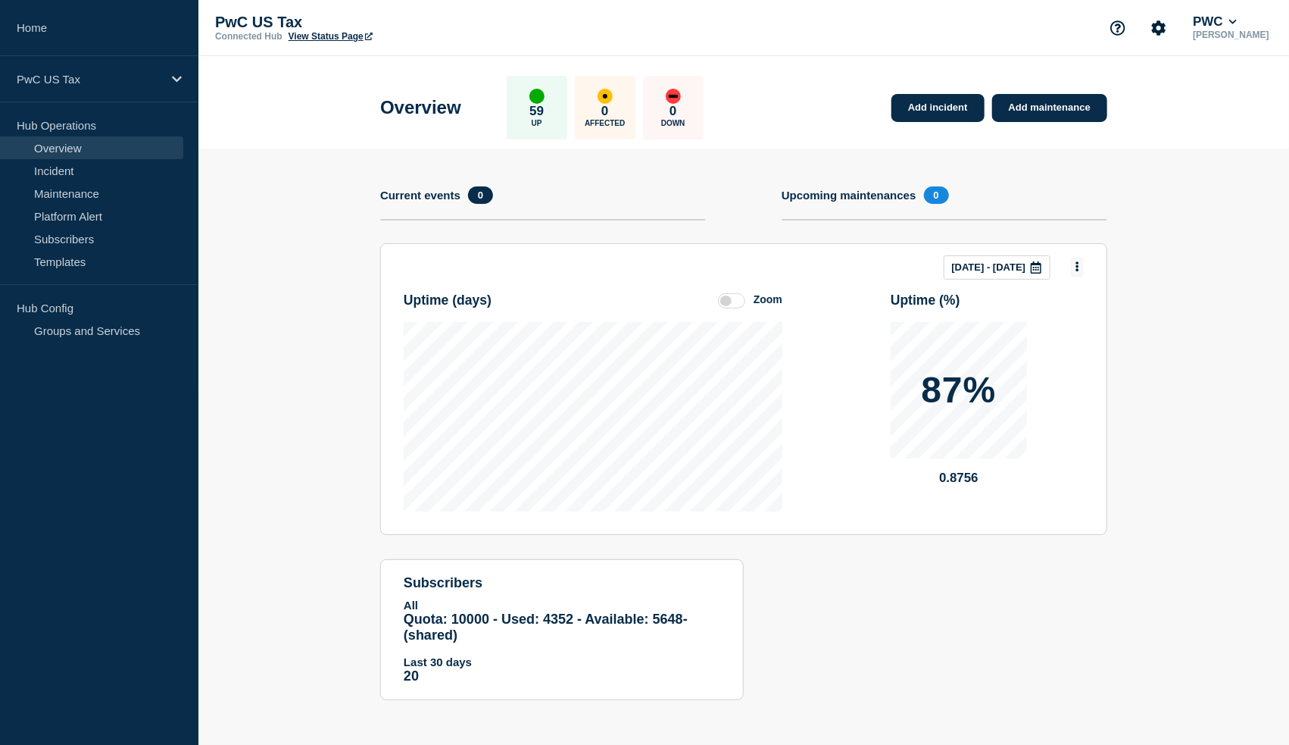
click at [1079, 266] on icon at bounding box center [1078, 267] width 3 height 10
click at [1065, 363] on button "Per service" at bounding box center [1065, 365] width 66 height 14
